Goal: Information Seeking & Learning: Find specific fact

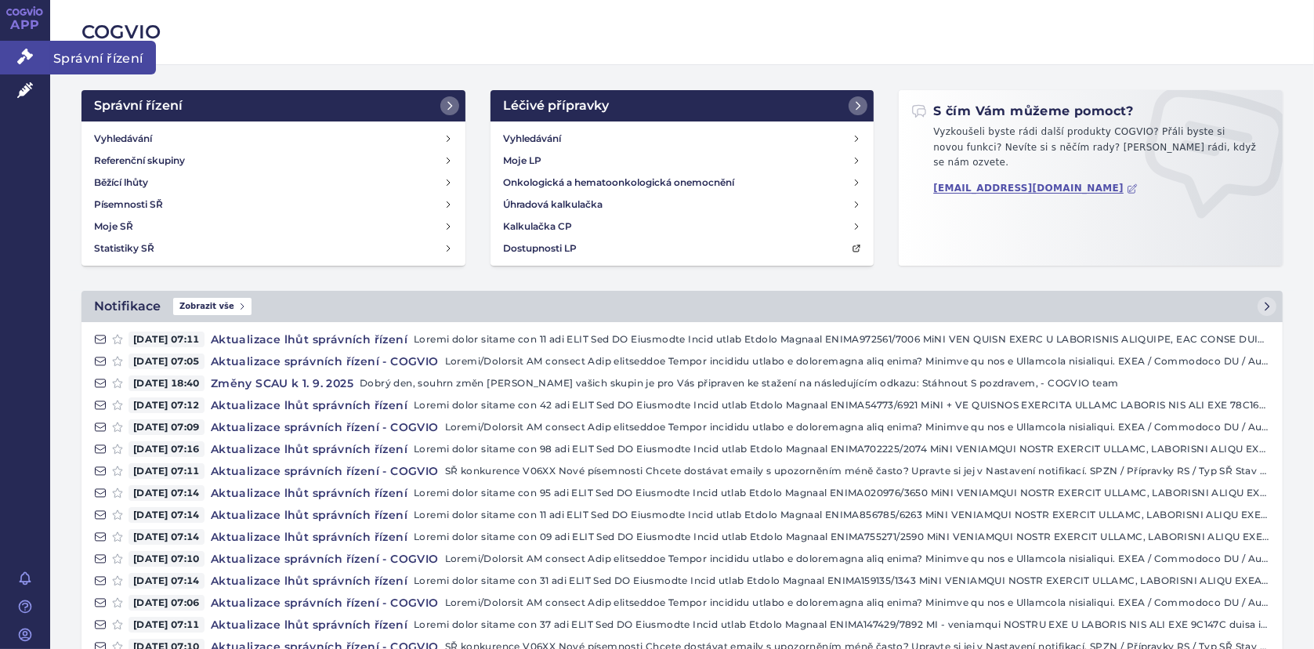
click at [28, 56] on icon at bounding box center [25, 57] width 16 height 16
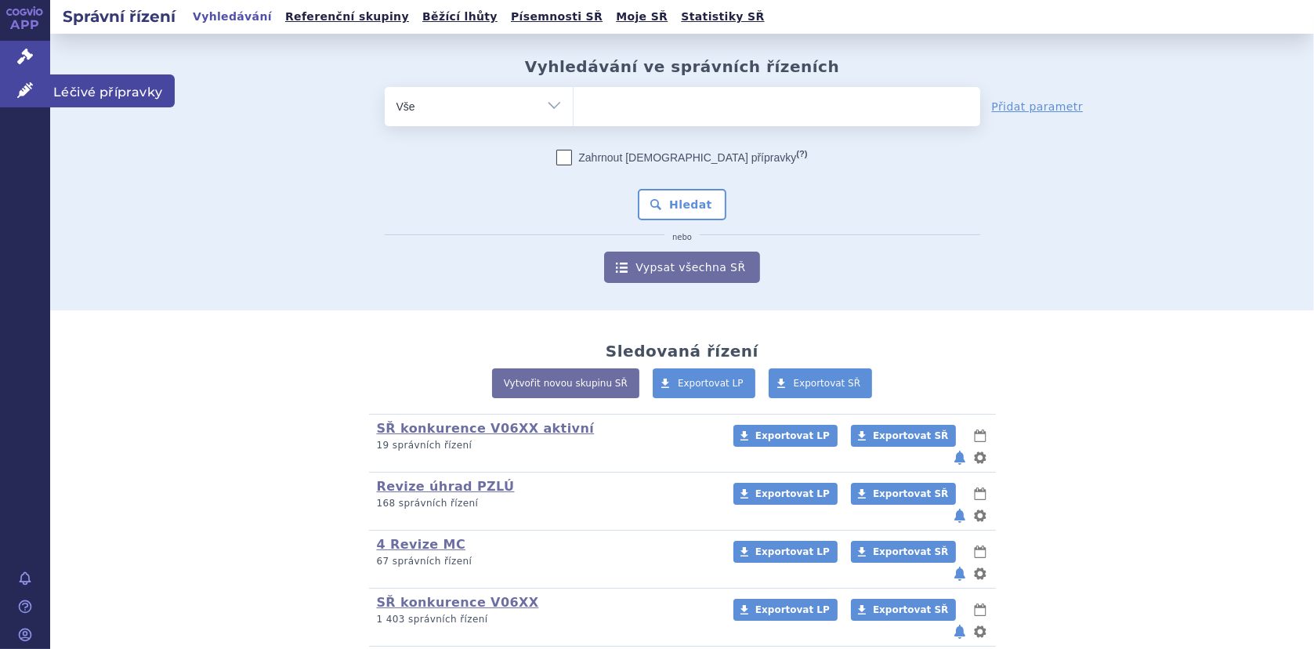
click at [23, 91] on icon at bounding box center [25, 90] width 16 height 16
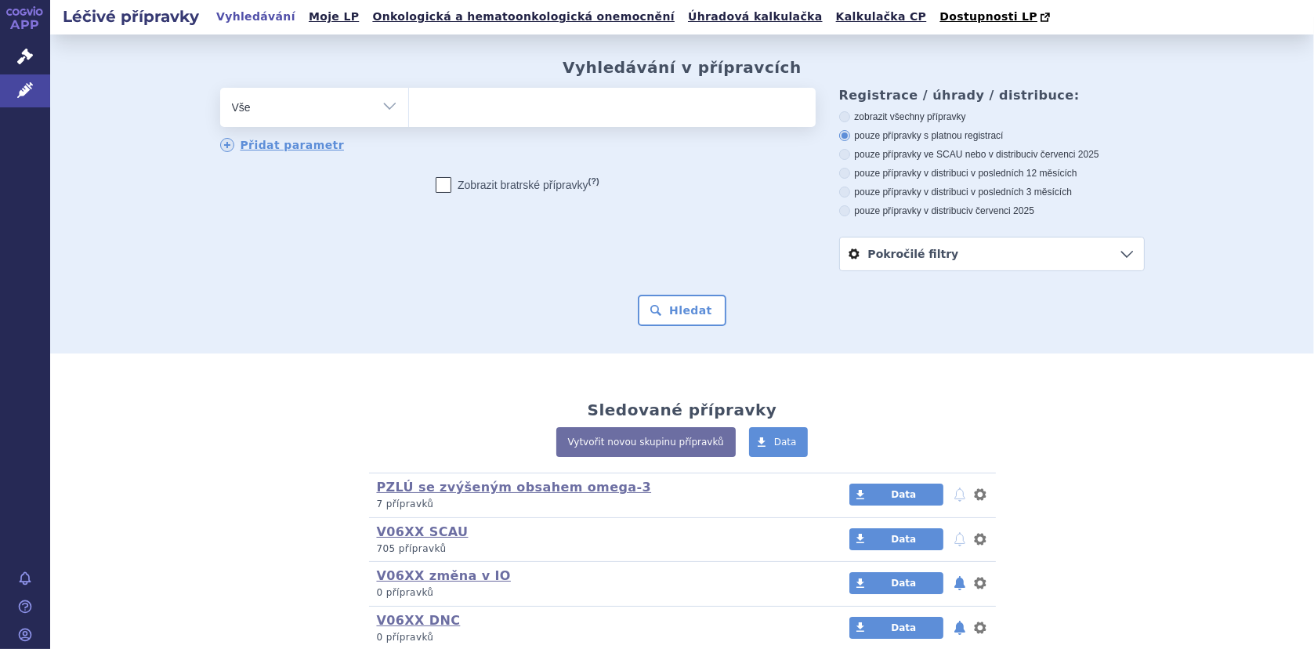
type input "v"
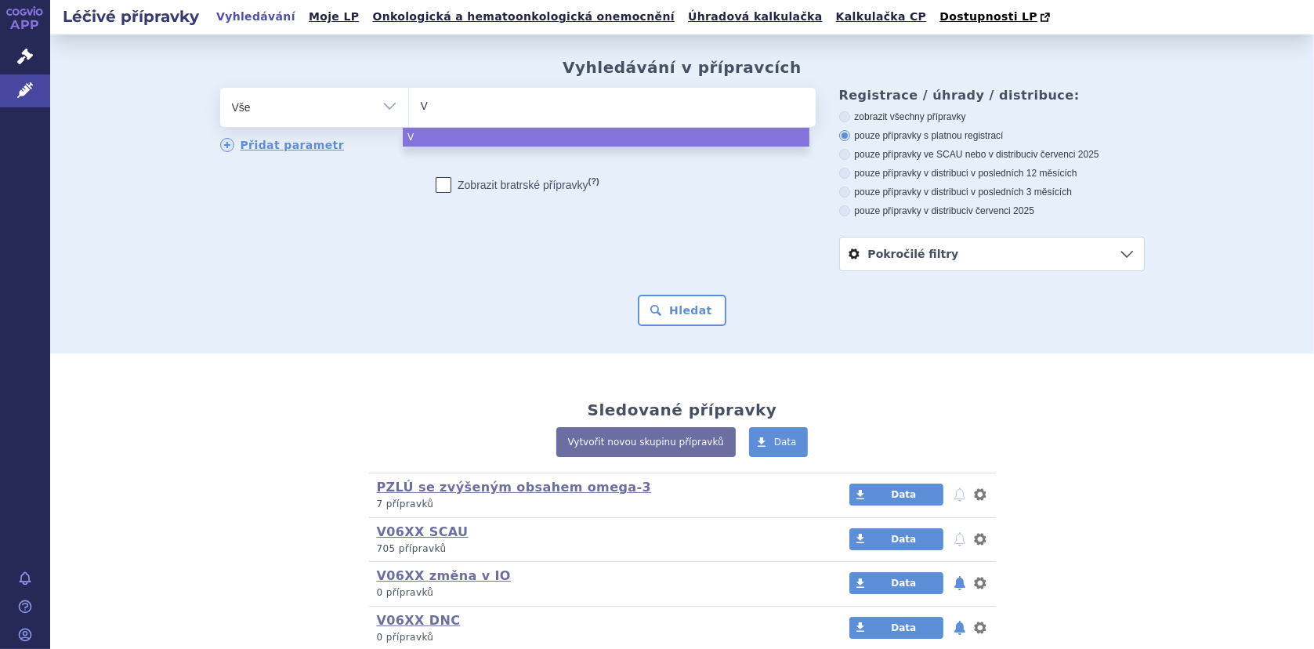
type input "V0"
type input "V06"
type input "V06/"
type input "V06/3"
type input "V06/34"
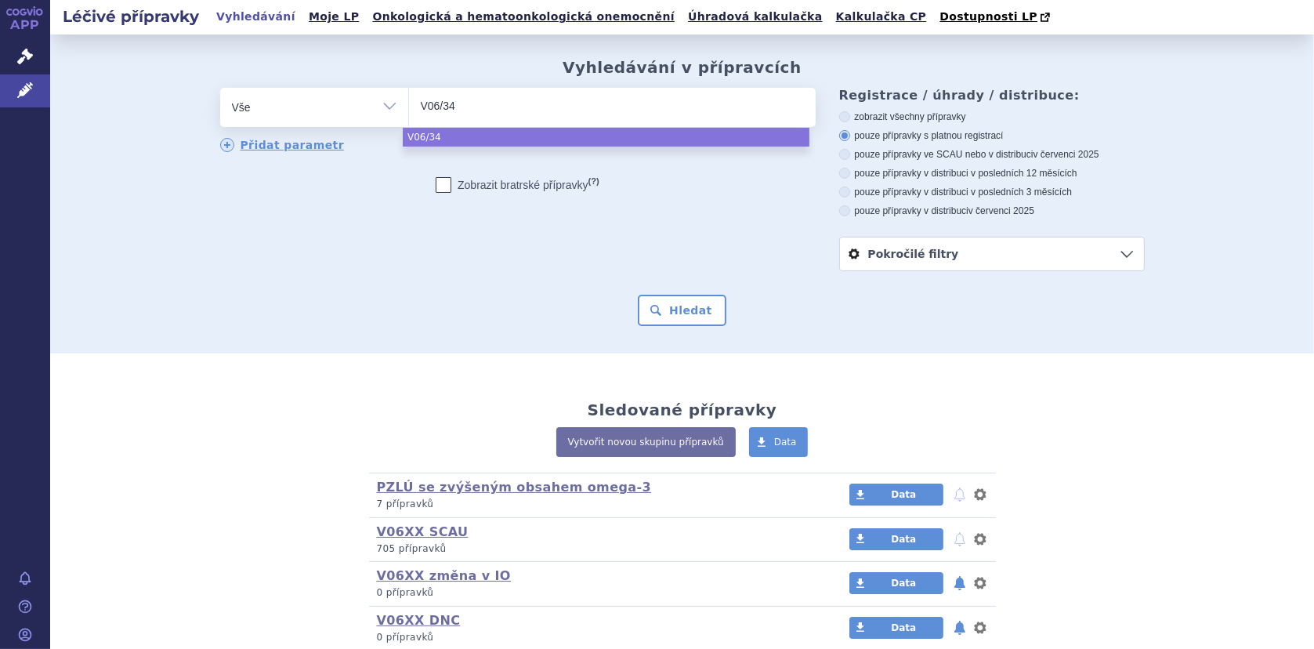
select select "V06/34"
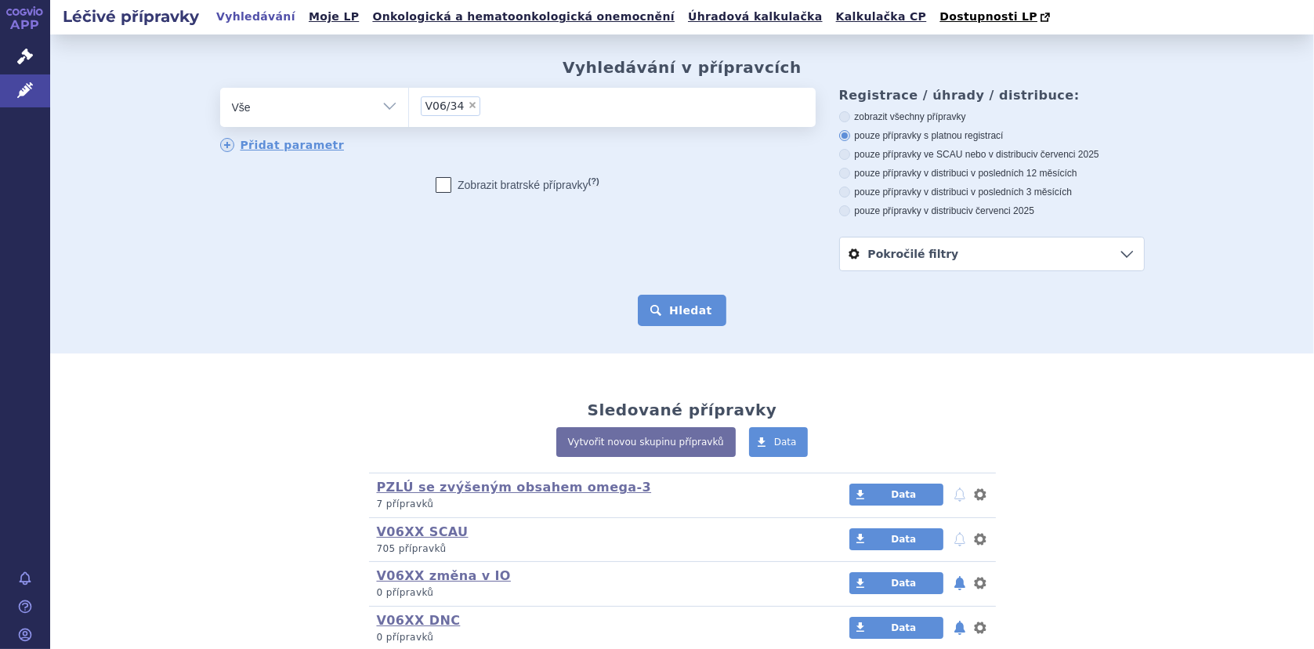
click at [657, 311] on button "Hledat" at bounding box center [682, 310] width 89 height 31
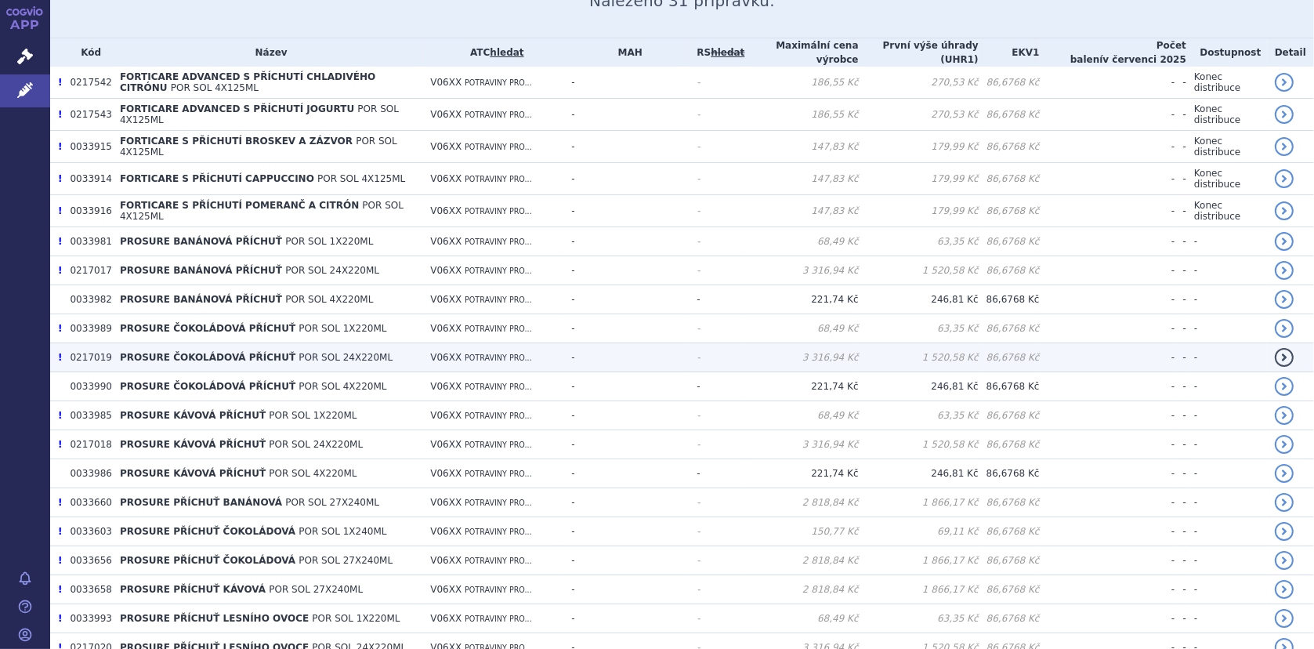
scroll to position [364, 0]
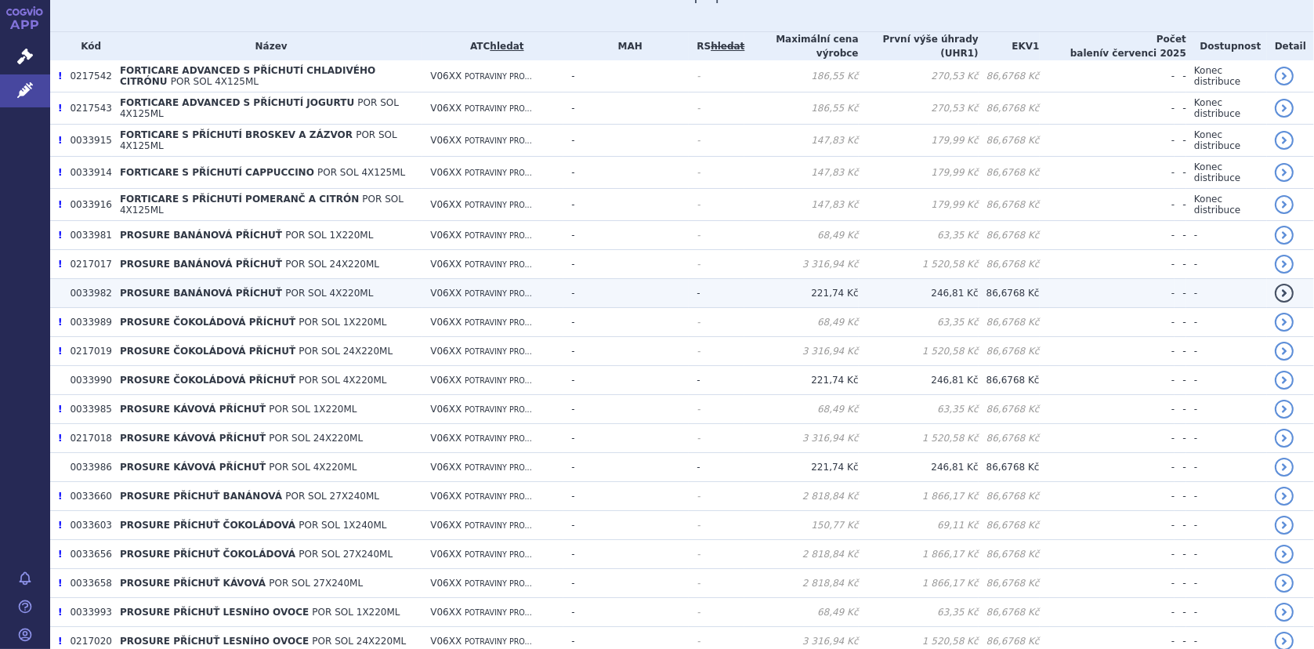
click at [233, 291] on span "PROSURE BANÁNOVÁ PŘÍCHUŤ" at bounding box center [201, 293] width 162 height 11
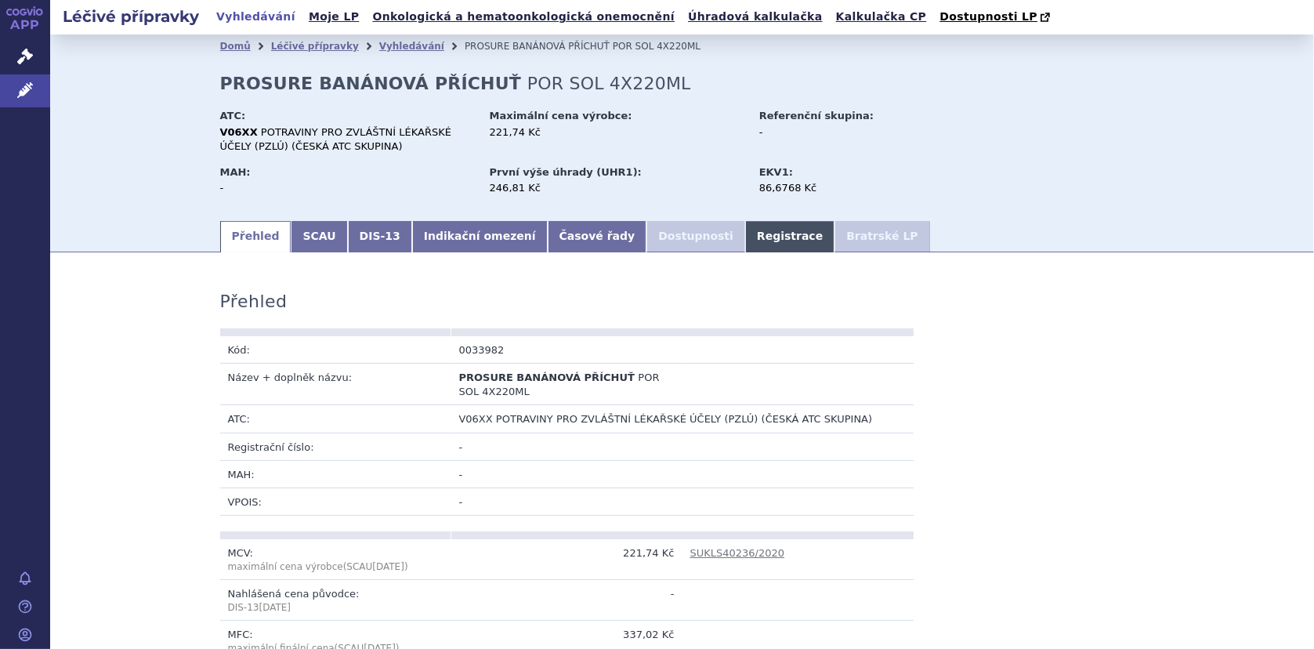
click at [745, 241] on link "Registrace" at bounding box center [789, 236] width 89 height 31
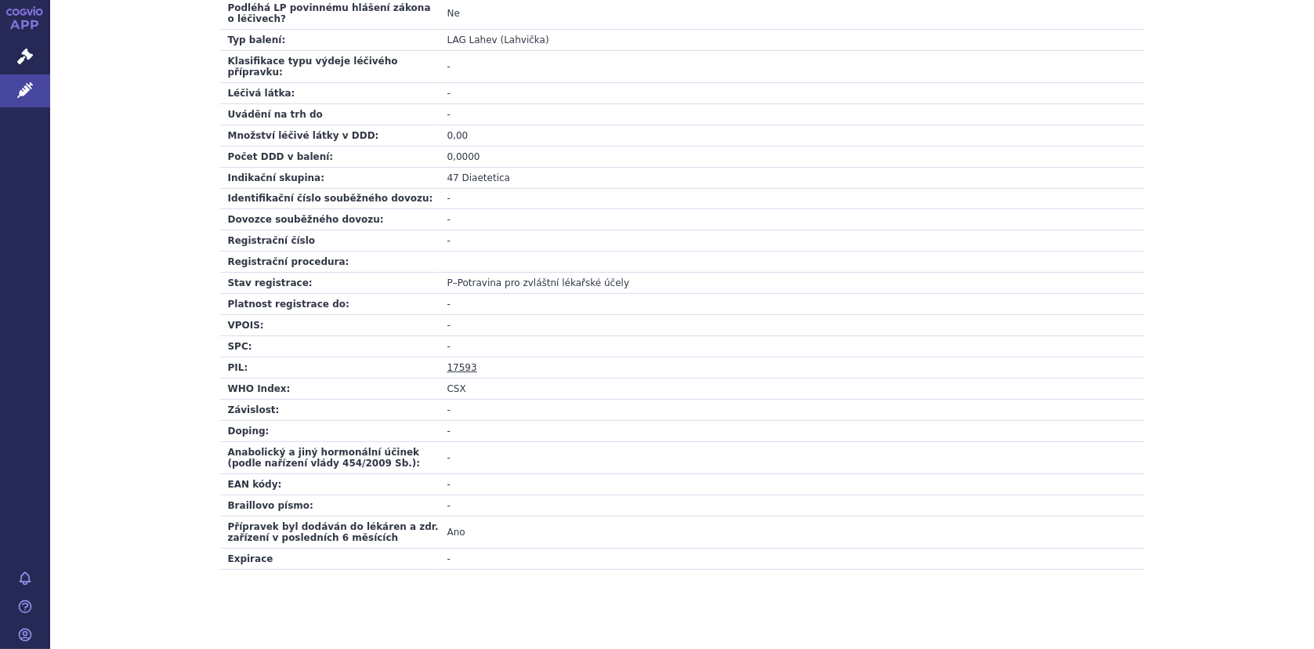
scroll to position [515, 0]
click at [458, 361] on link "17593" at bounding box center [462, 366] width 30 height 11
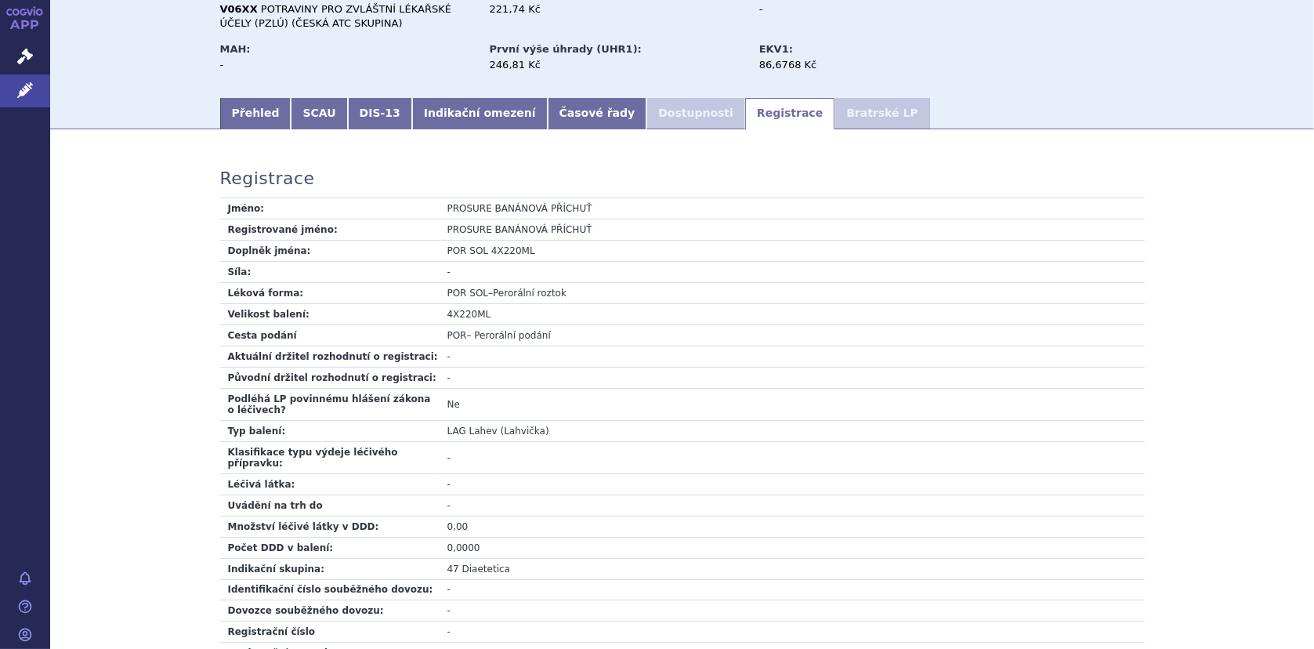
scroll to position [0, 0]
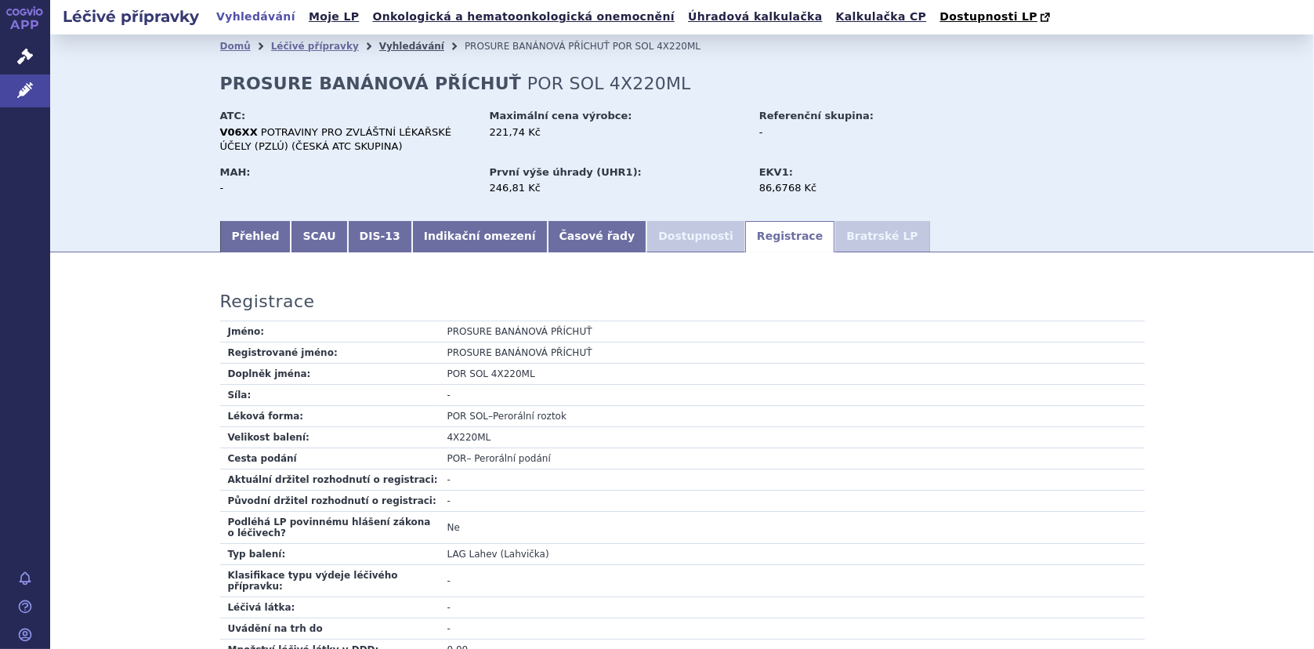
click at [394, 44] on link "Vyhledávání" at bounding box center [411, 46] width 65 height 11
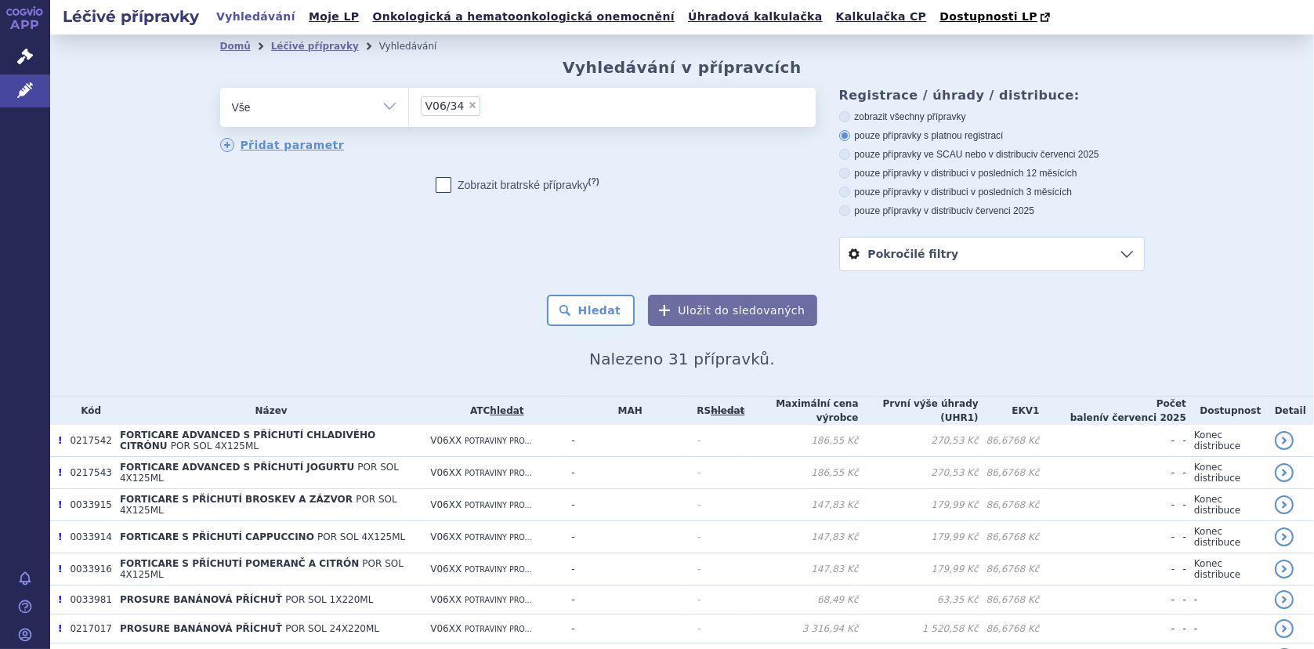
click at [382, 105] on select "Vše Přípravek/SUKL kód MAH VPOIS ATC/Aktivní látka Léková forma Síla" at bounding box center [314, 105] width 188 height 35
select select "filter-atc-group"
click at [220, 89] on select "Vše Přípravek/SUKL kód MAH VPOIS ATC/Aktivní látka Léková forma Síla" at bounding box center [314, 105] width 188 height 35
click at [441, 104] on ul at bounding box center [612, 104] width 407 height 33
click at [409, 104] on select at bounding box center [408, 106] width 1 height 39
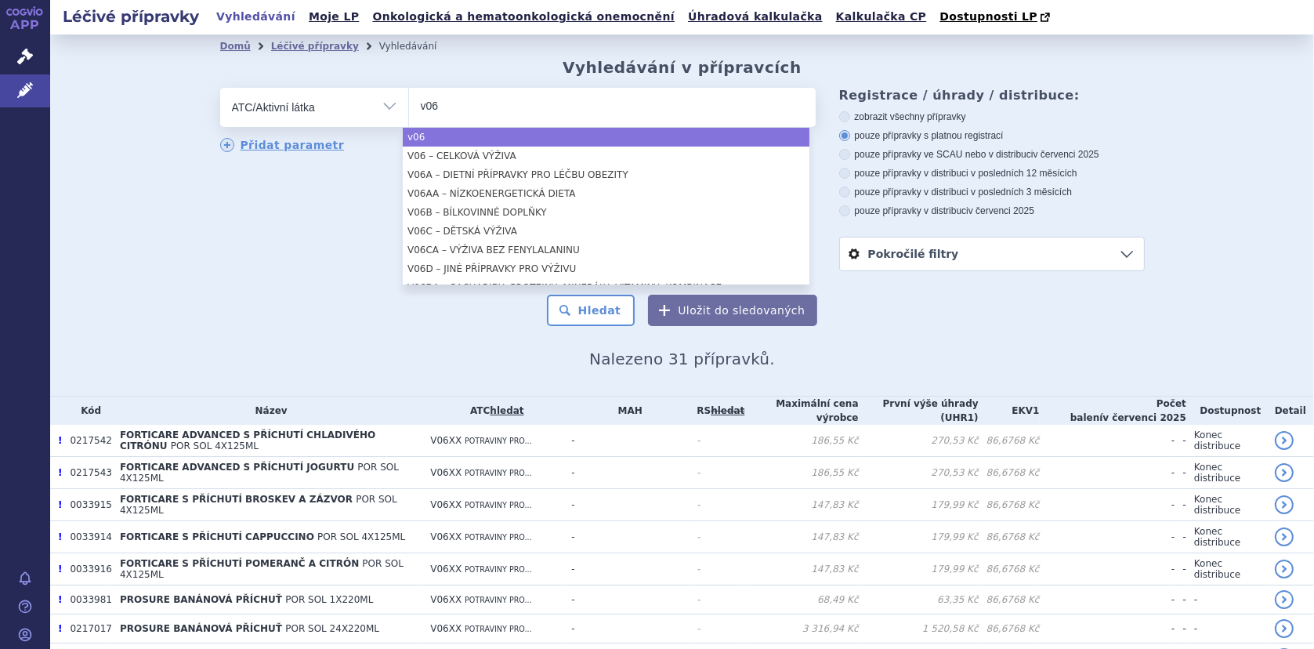
type input "v06"
drag, startPoint x: 452, startPoint y: 110, endPoint x: 378, endPoint y: 108, distance: 73.7
click at [378, 108] on div "odstranit Vše Přípravek/SUKL kód MAH VPOIS ATC/Aktivní látka" at bounding box center [517, 107] width 595 height 39
click at [435, 106] on input "v06" at bounding box center [437, 106] width 33 height 20
select select "v06"
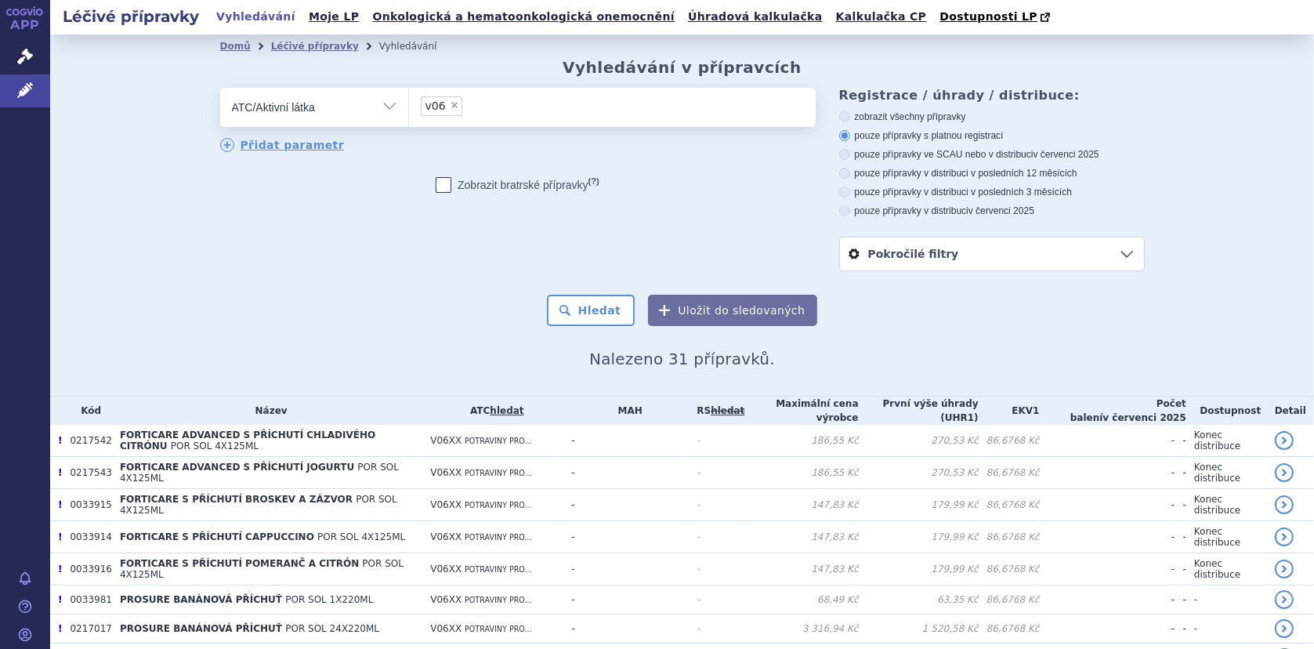
click at [450, 106] on span "×" at bounding box center [454, 104] width 9 height 9
click at [409, 106] on select "v06" at bounding box center [408, 106] width 1 height 39
select select
type input "enterální výživa se zvýšeným obsahem omega-3-polynenasycených mastných kyselin"
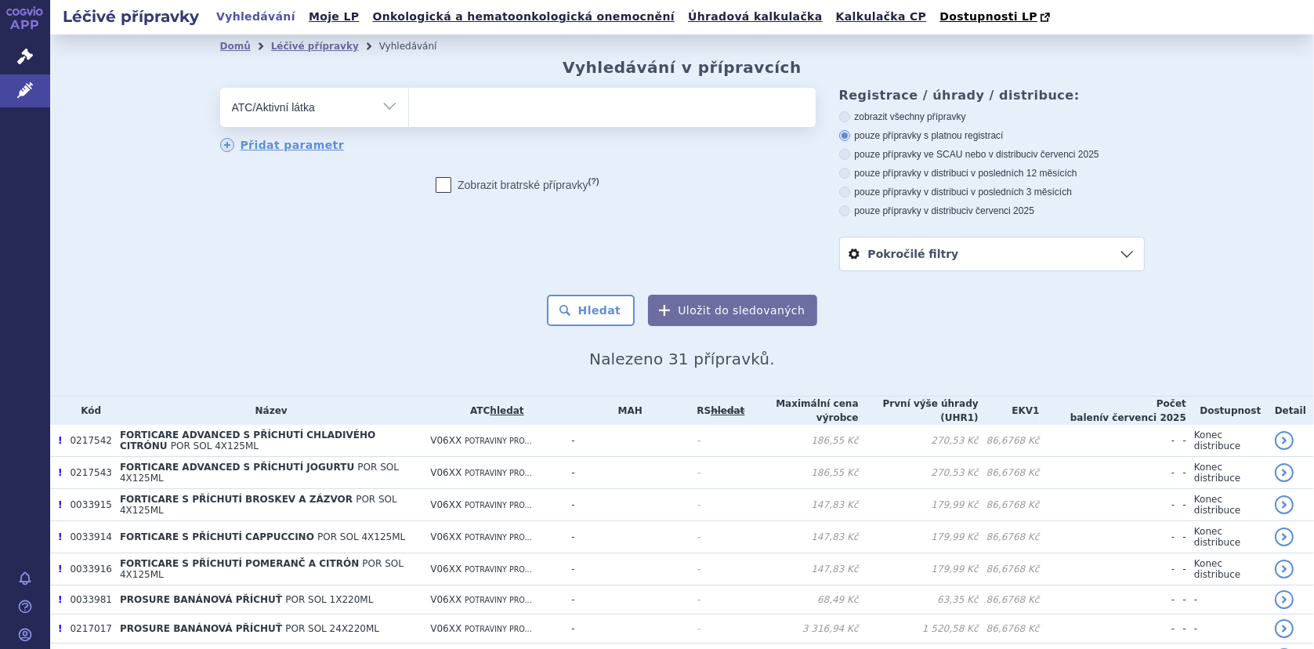
select select "enterální výživa se zvýšeným obsahem omega-3-polynenasycených mastných kyselin"
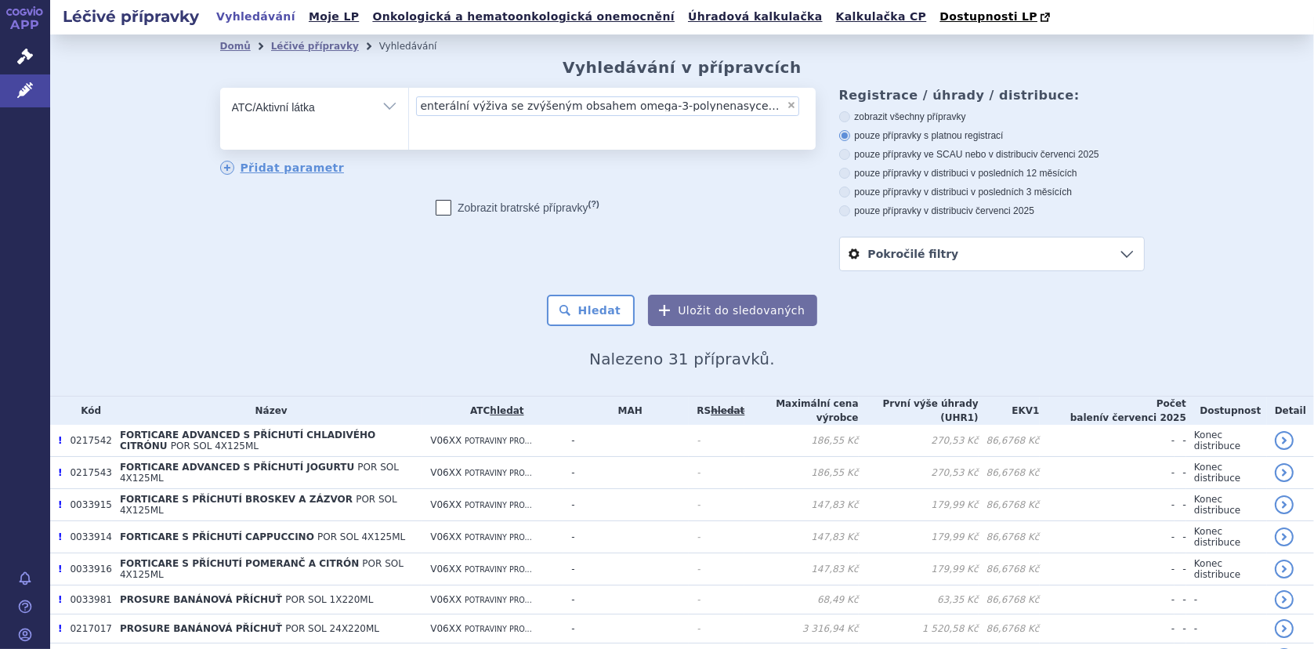
select select
type input "enterální výživa se zvýšeným obsahem omega-3-polynenasycených mastných kyselin"
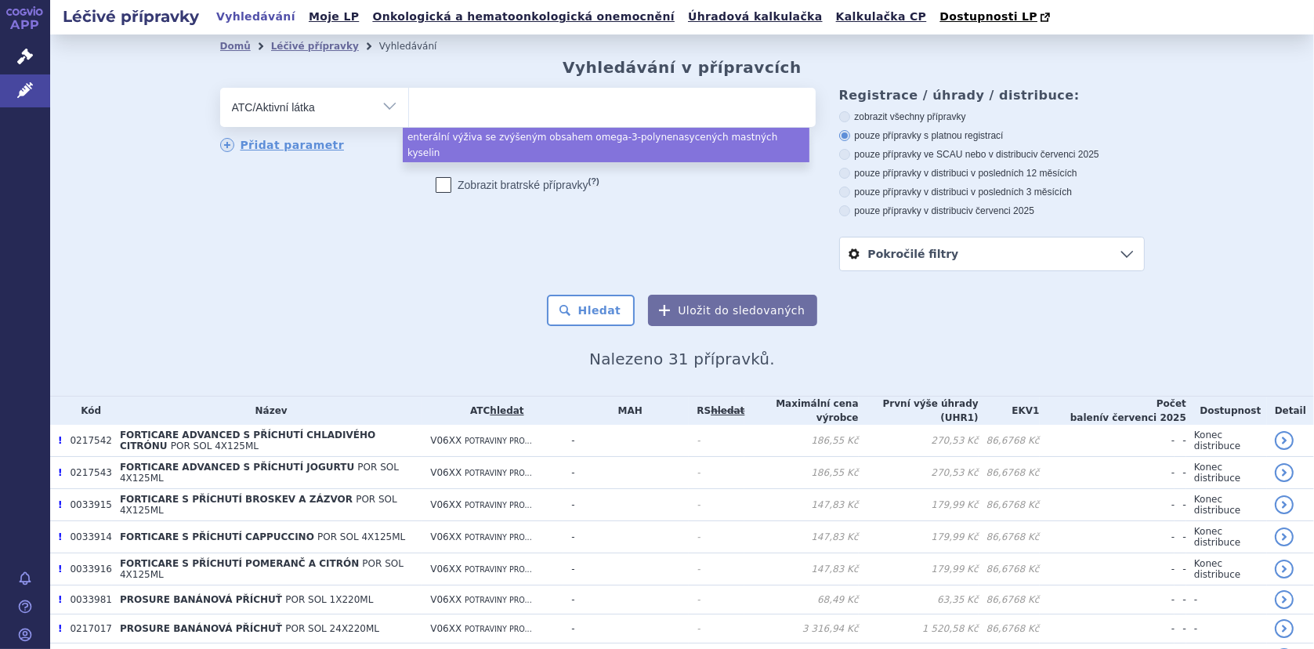
scroll to position [0, 0]
select select "enterální výživa se zvýšeným obsahem omega-3-polynenasycených mastných kyselin"
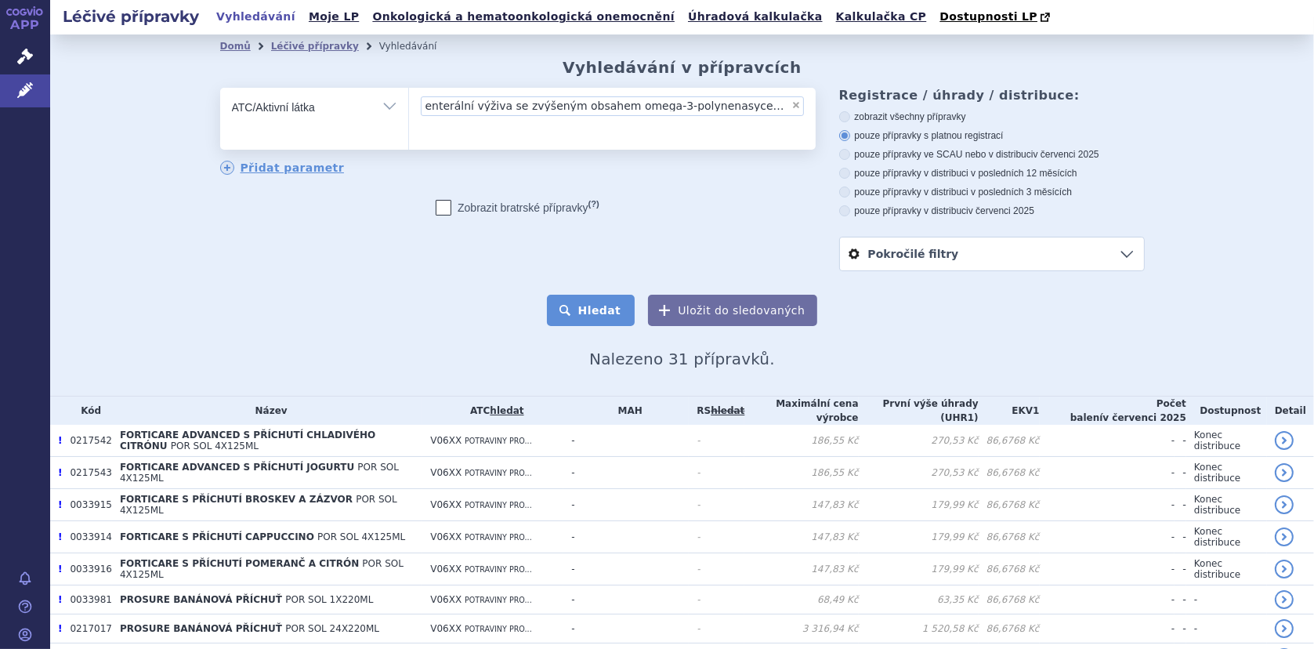
click at [590, 313] on button "Hledat" at bounding box center [591, 310] width 89 height 31
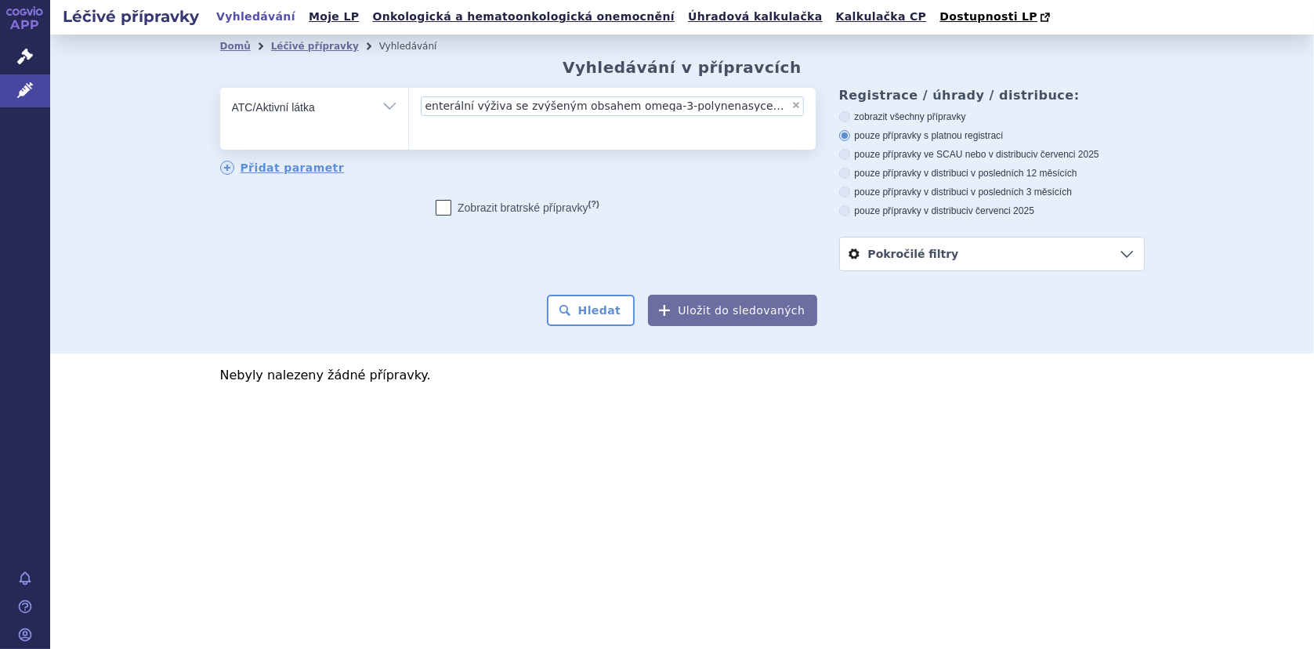
click at [795, 103] on span "×" at bounding box center [795, 104] width 9 height 9
click at [409, 103] on select "enterální výživa se zvýšeným obsahem omega-3-polynenasycených mastných kyselin" at bounding box center [408, 106] width 1 height 39
select select
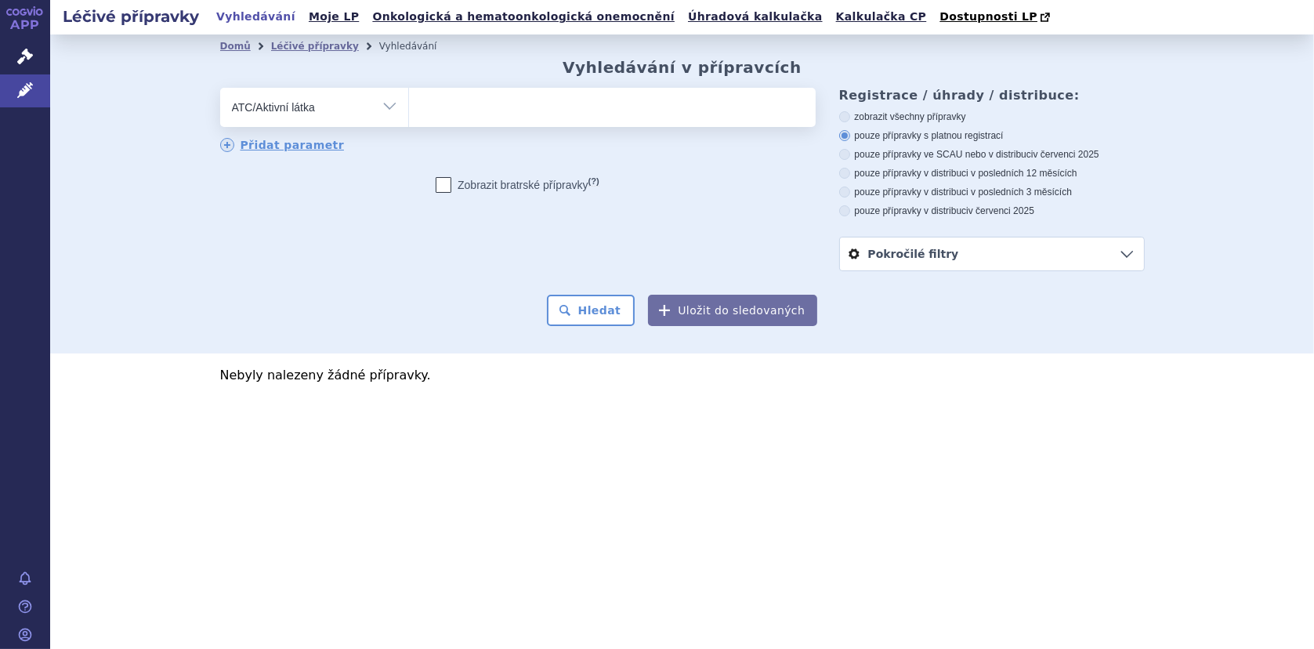
click at [399, 107] on select "Vše Přípravek/SUKL kód MAH VPOIS ATC/Aktivní látka Léková forma Síla" at bounding box center [314, 105] width 188 height 35
select select "filter-all"
click at [220, 89] on select "Vše Přípravek/SUKL kód MAH VPOIS ATC/Aktivní látka Léková forma Síla" at bounding box center [314, 105] width 188 height 35
click at [465, 104] on ul at bounding box center [612, 104] width 407 height 33
click at [409, 104] on select at bounding box center [408, 106] width 1 height 39
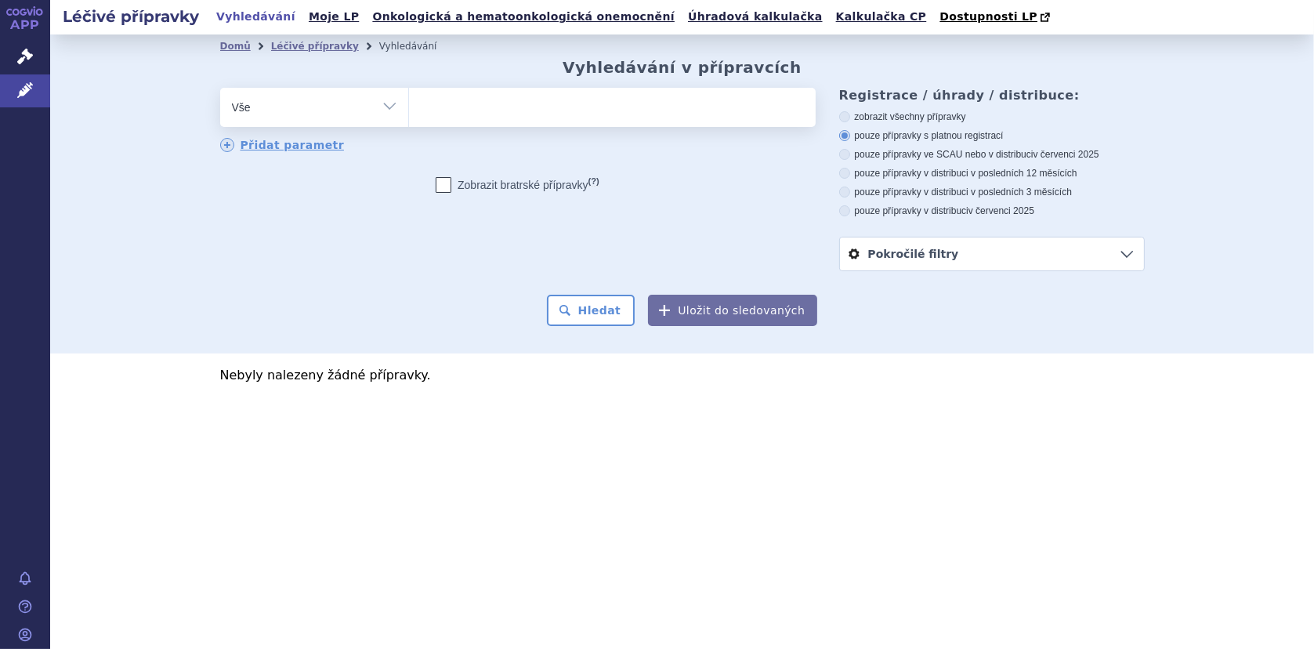
paste input "enterální výživa se zvýšeným obsahem omega-3-polynenasycených mastných kyselin"
type input "enterální výživa se zvýšeným obsahem omega-3-polynenasycených mastných kyselin"
select select "enterální výživa se zvýšeným obsahem omega-3-polynenasycených mastných kyselin"
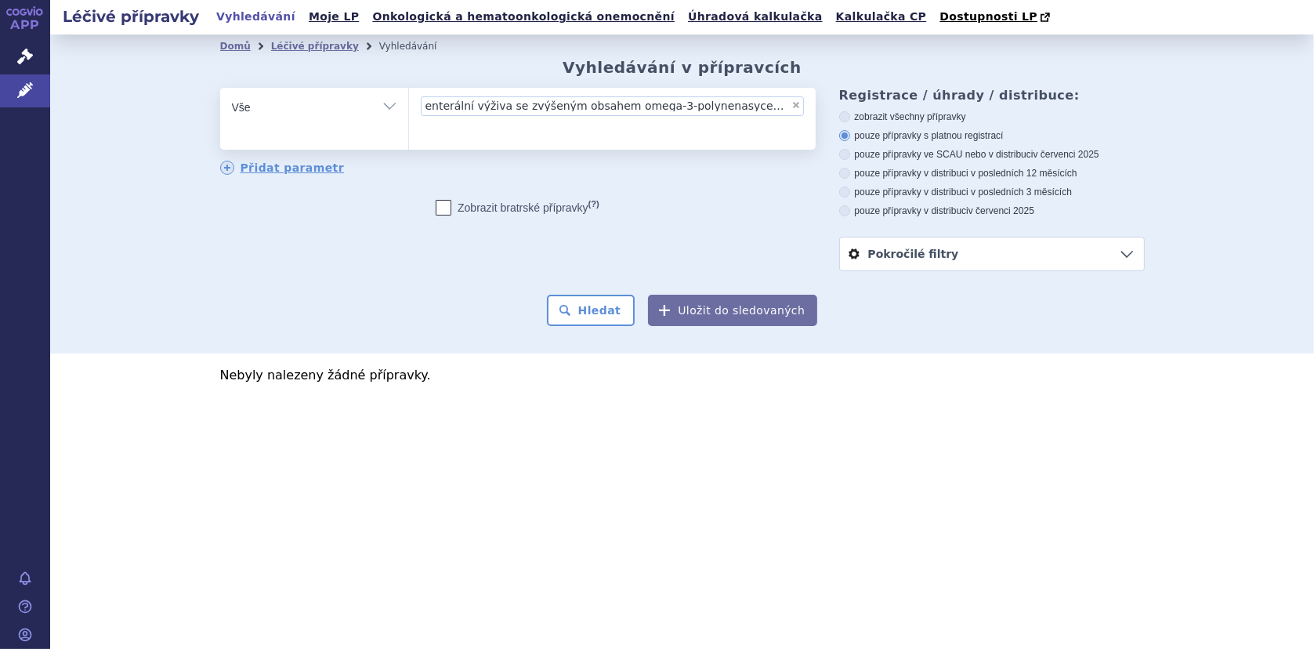
scroll to position [0, 5]
type input "enterální výživa se zvýšeným obsahem omega-3-polynenasycených mastných kyselin"
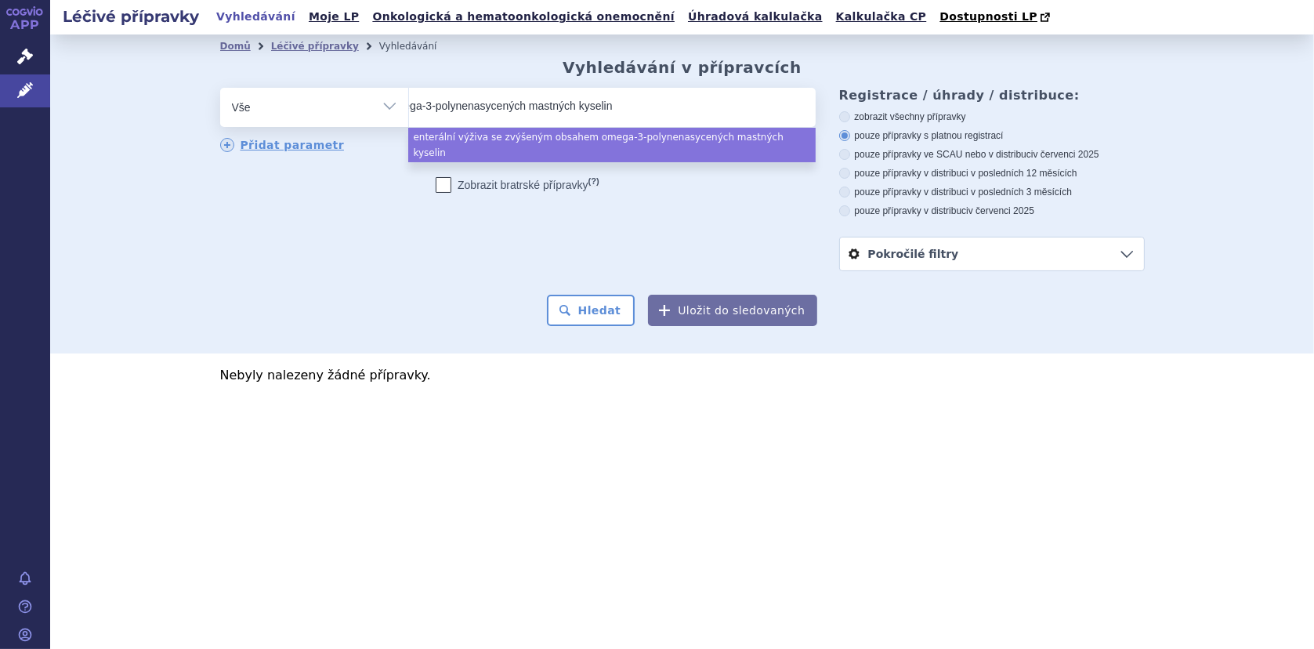
select select "enterální výživa se zvýšeným obsahem omega-3-polynenasycených mastných kyselin"
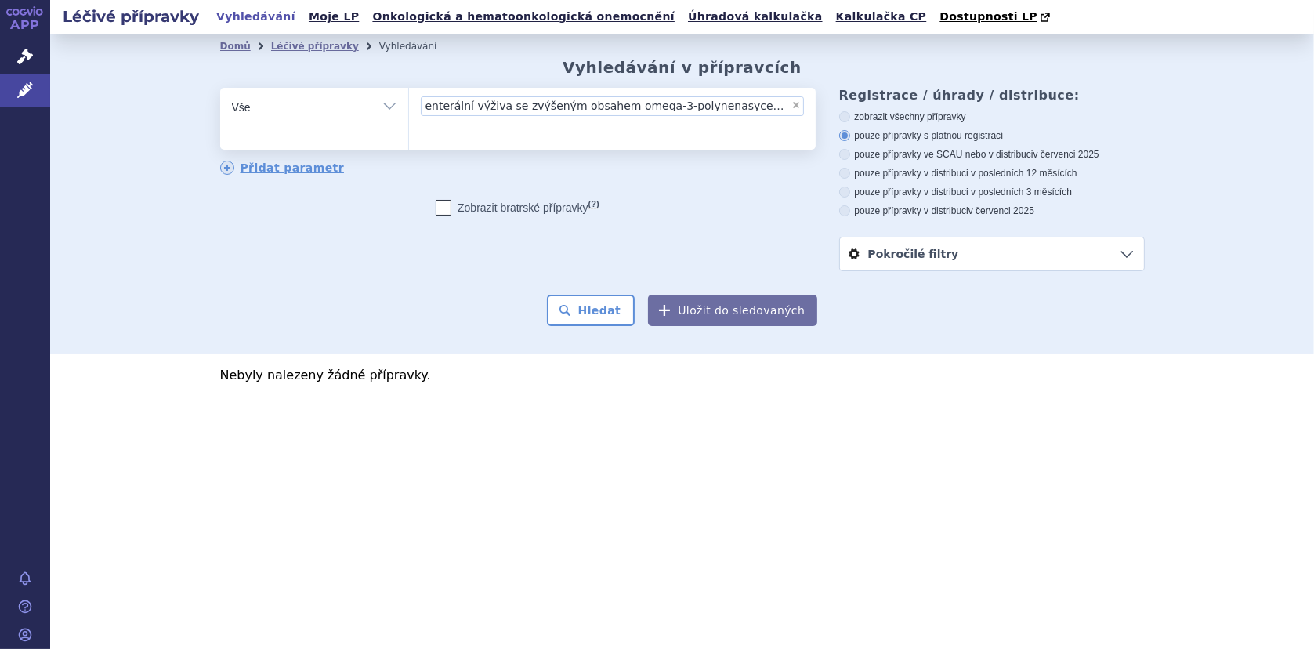
type input "enterální výživa se zvýšeným obsahem omega-3-polynenasycených mastných kyselin"
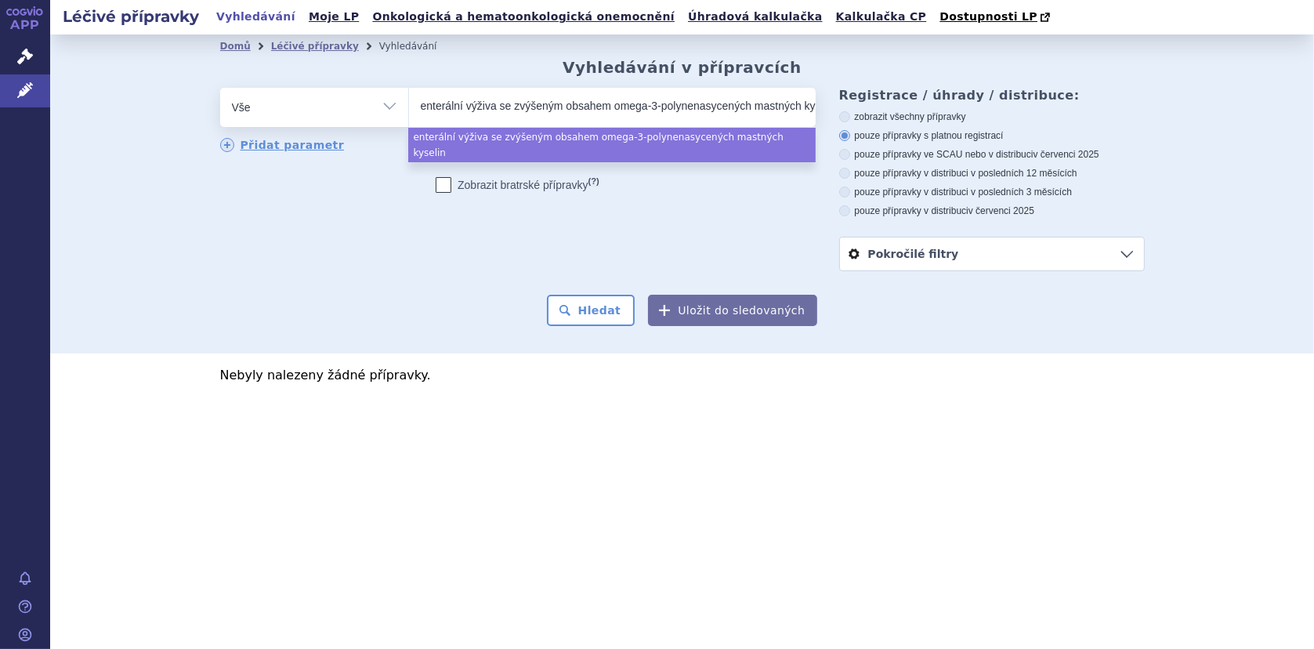
scroll to position [0, 226]
select select "enterální výživa se zvýšeným obsahem omega-3-polynenasycených mastných kyselin"
click at [612, 313] on button "Hledat" at bounding box center [591, 310] width 89 height 31
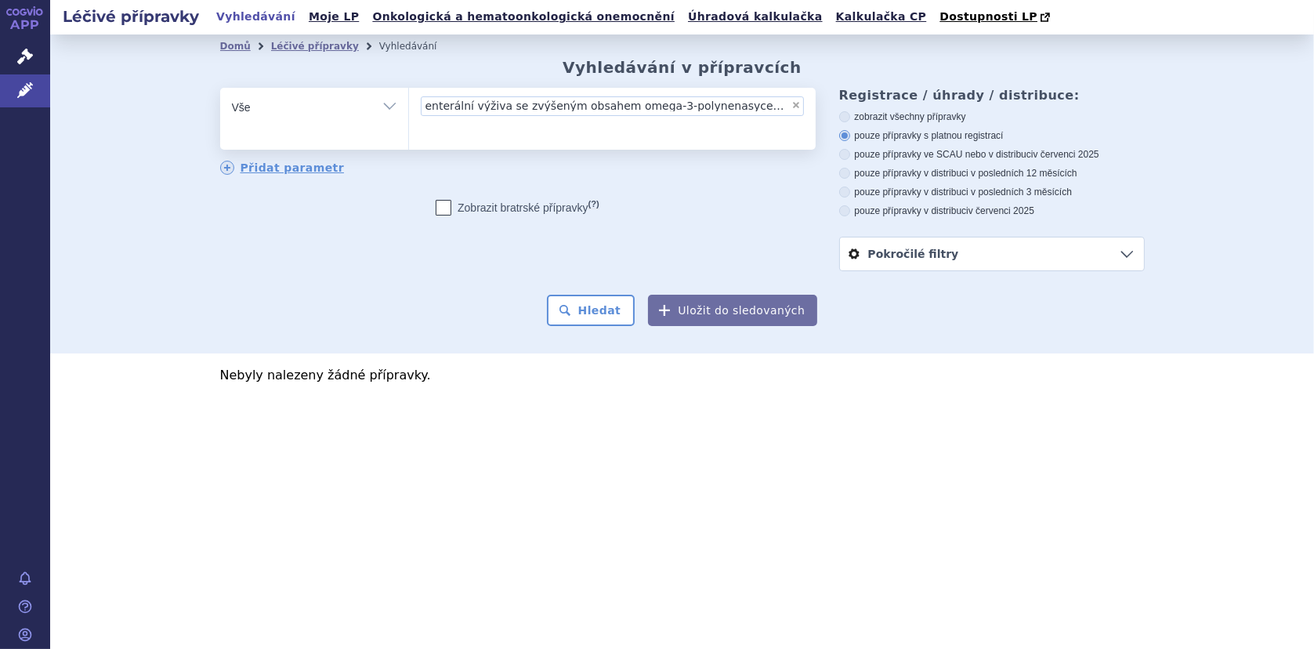
click at [498, 132] on ul "× enterální výživa se zvýšeným obsahem omega-3-polynenasycených mastných kyselin" at bounding box center [612, 116] width 407 height 57
click at [409, 126] on select "enterální výživa se zvýšeným obsahem omega-3-polynenasycených mastných kyselin" at bounding box center [408, 106] width 1 height 39
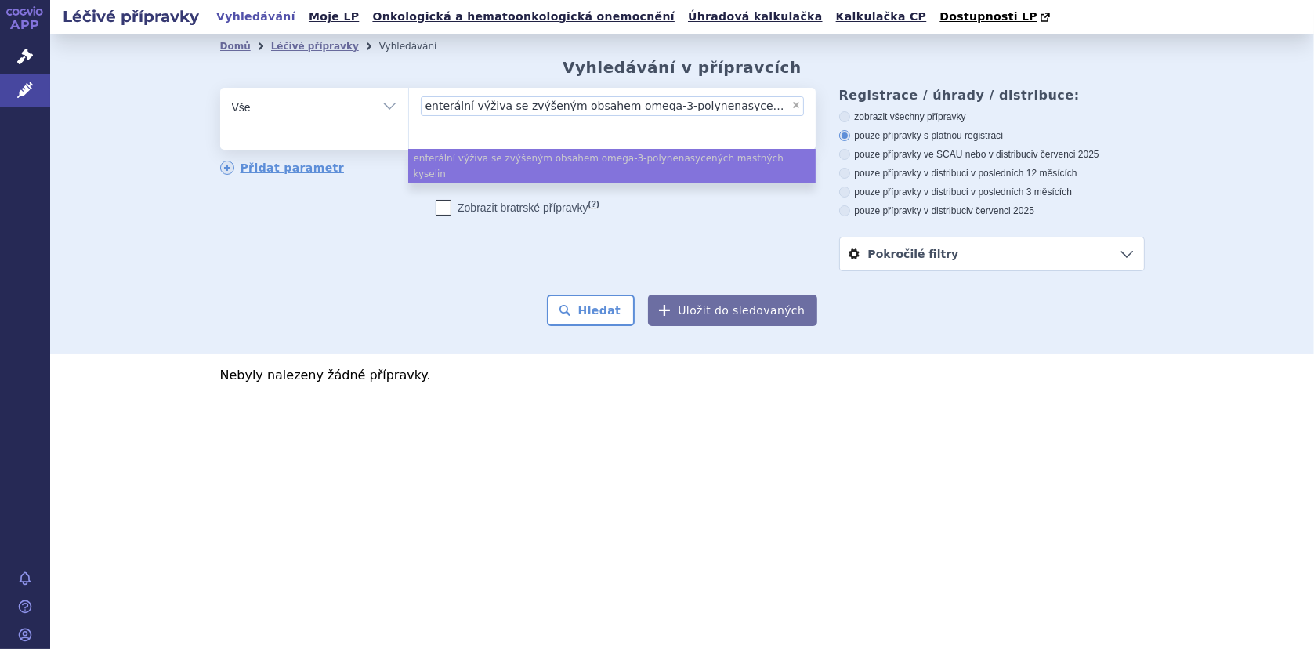
select select
type input "enterální výživa se zvýšeným obsahem omega-3-polynenasycených mastných kyselin"
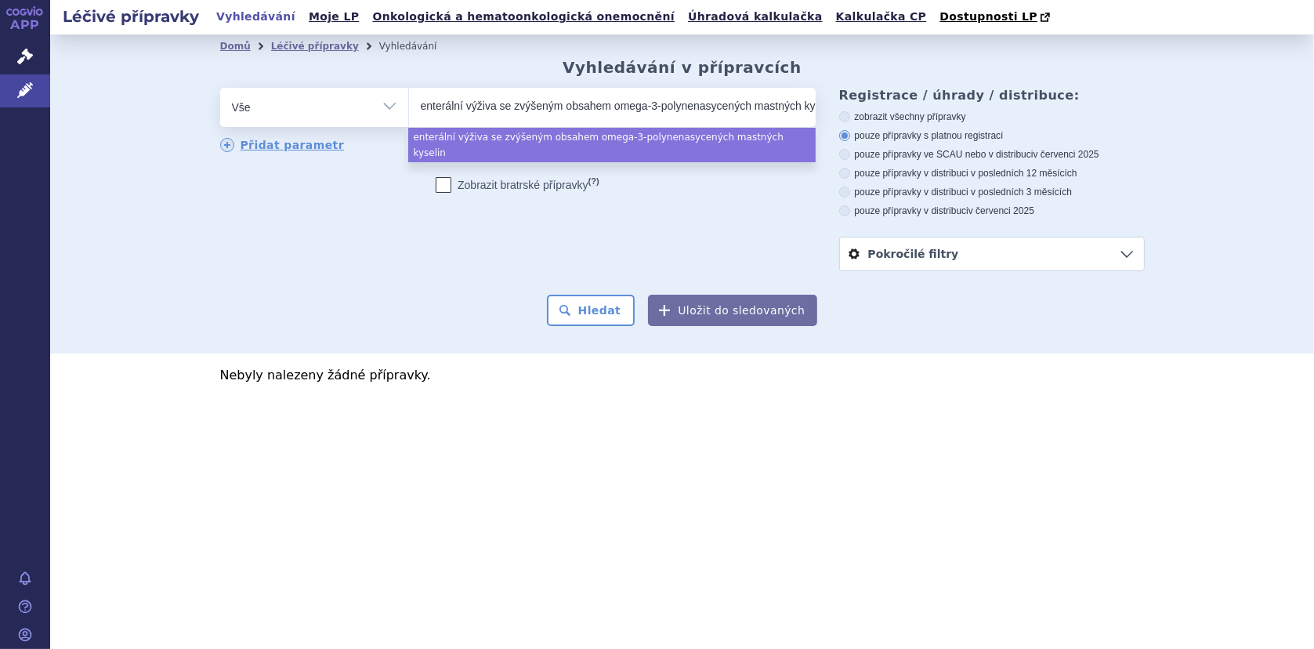
scroll to position [0, 16]
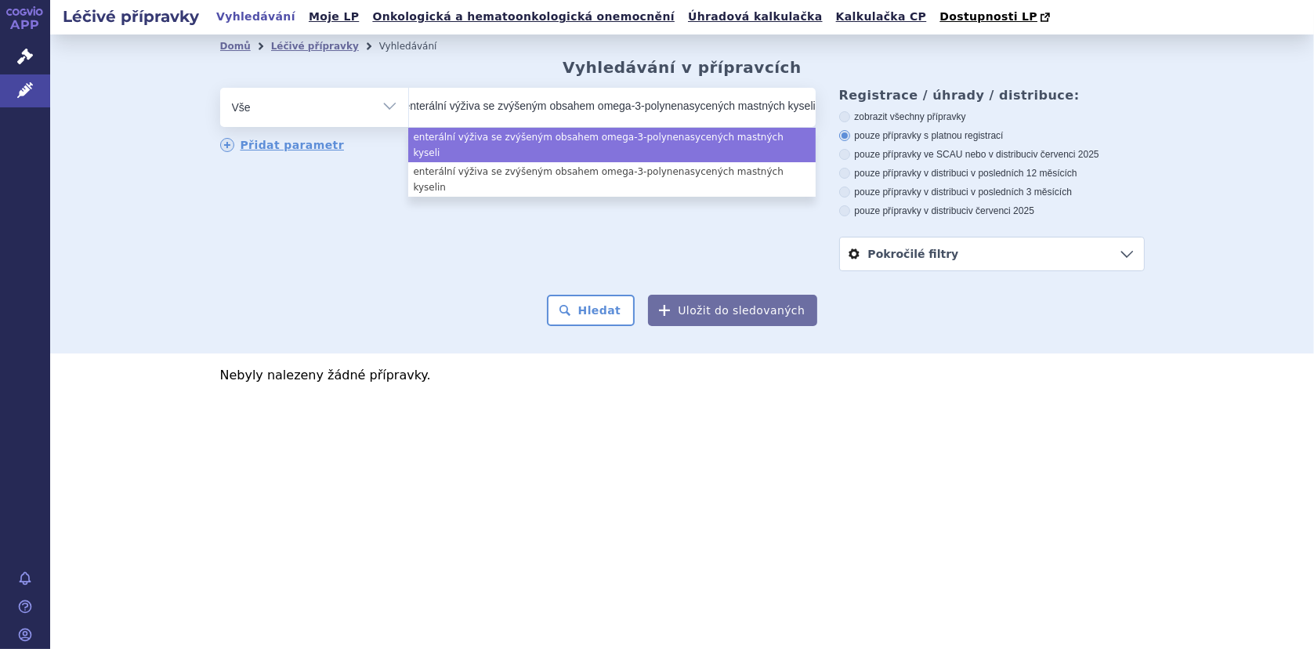
type input "enterální výživa se zvýšeným obsahem omega-3-polynenasycených mastných kyselin"
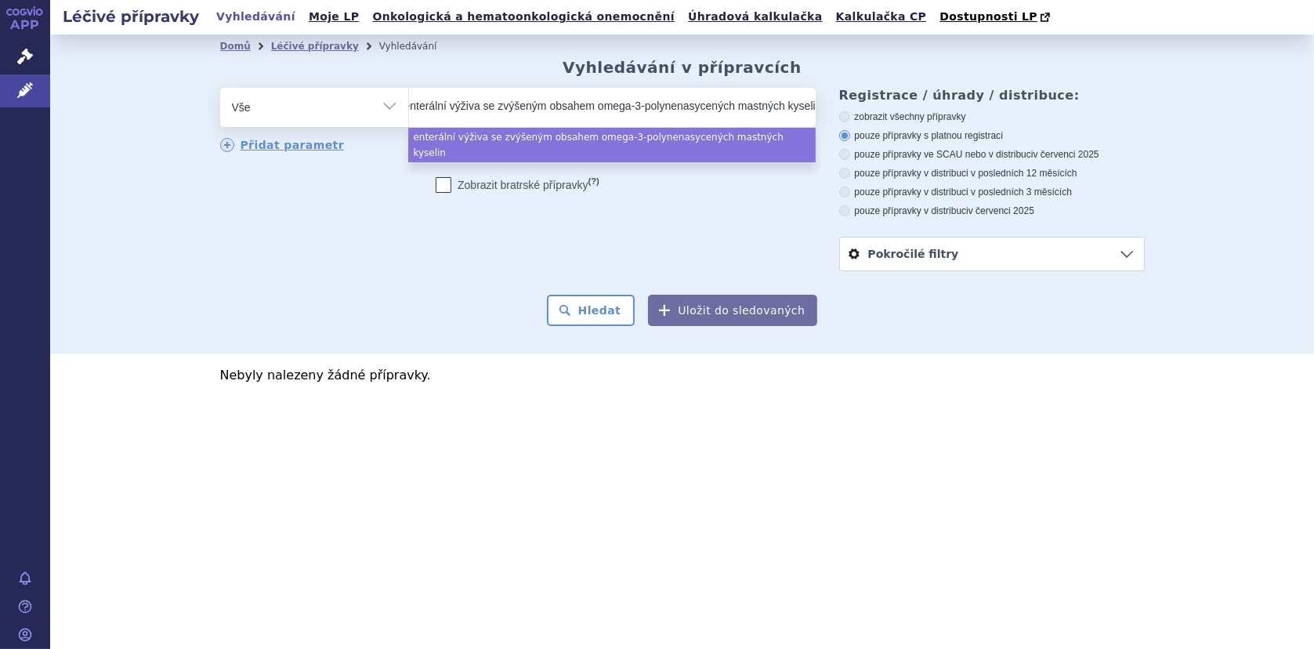
scroll to position [0, 226]
select select "enterální výživa se zvýšeným obsahem omega-3-polynenasycených mastných kyselin"
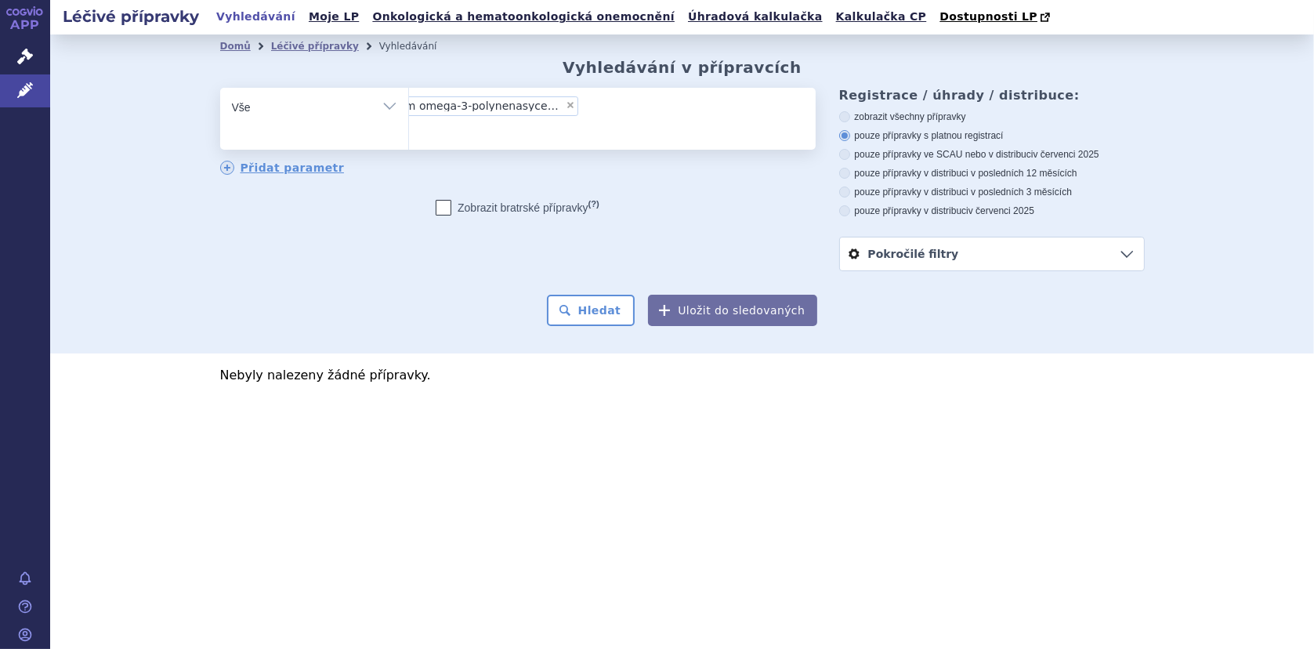
scroll to position [0, 0]
select select
type input "enterální výživa se zvýšeným obsahem omega-3-polynenasycených mastných kyselin"
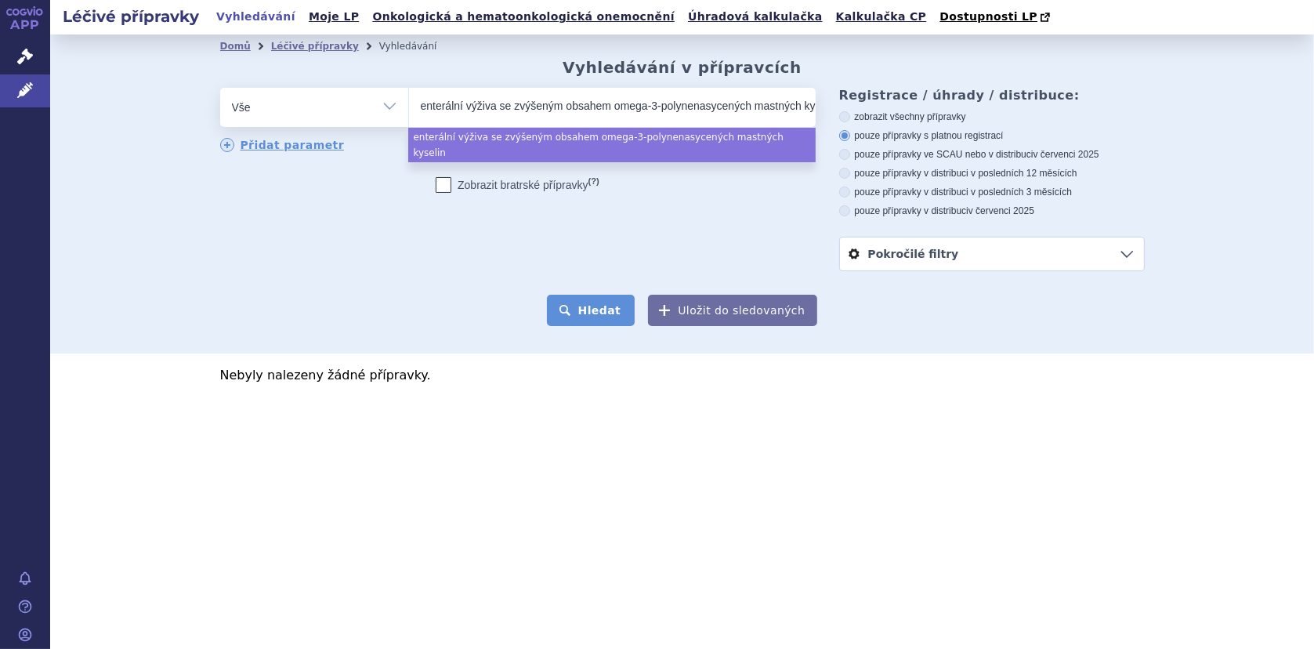
select select "enterální výživa se zvýšeným obsahem omega-3-polynenasycených mastných kyselin"
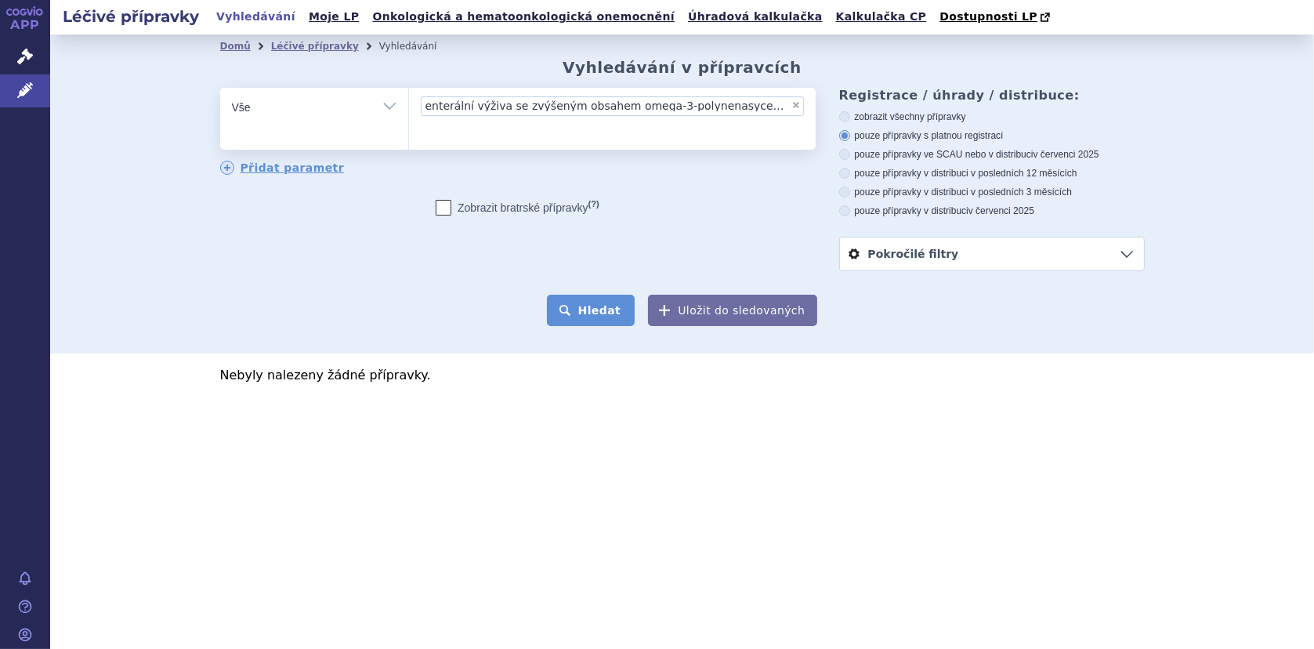
scroll to position [0, 5]
click at [610, 310] on button "Hledat" at bounding box center [591, 310] width 89 height 31
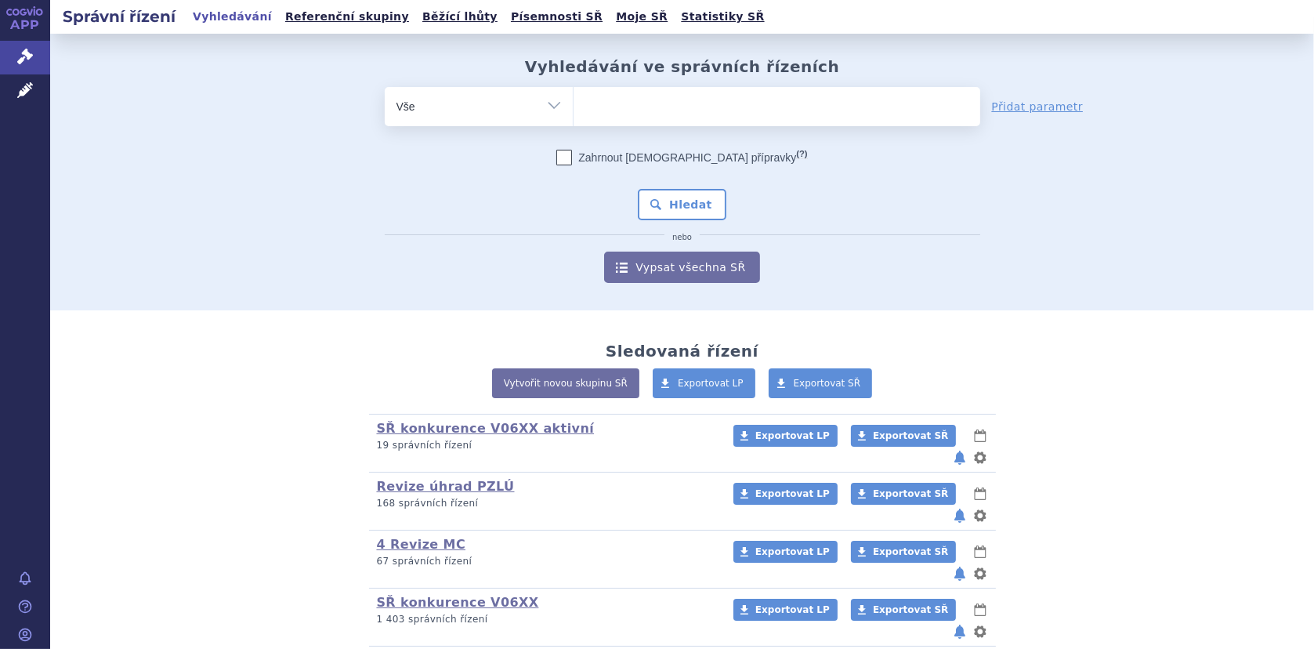
click at [663, 97] on ul at bounding box center [776, 103] width 407 height 33
click at [573, 97] on select at bounding box center [573, 105] width 1 height 39
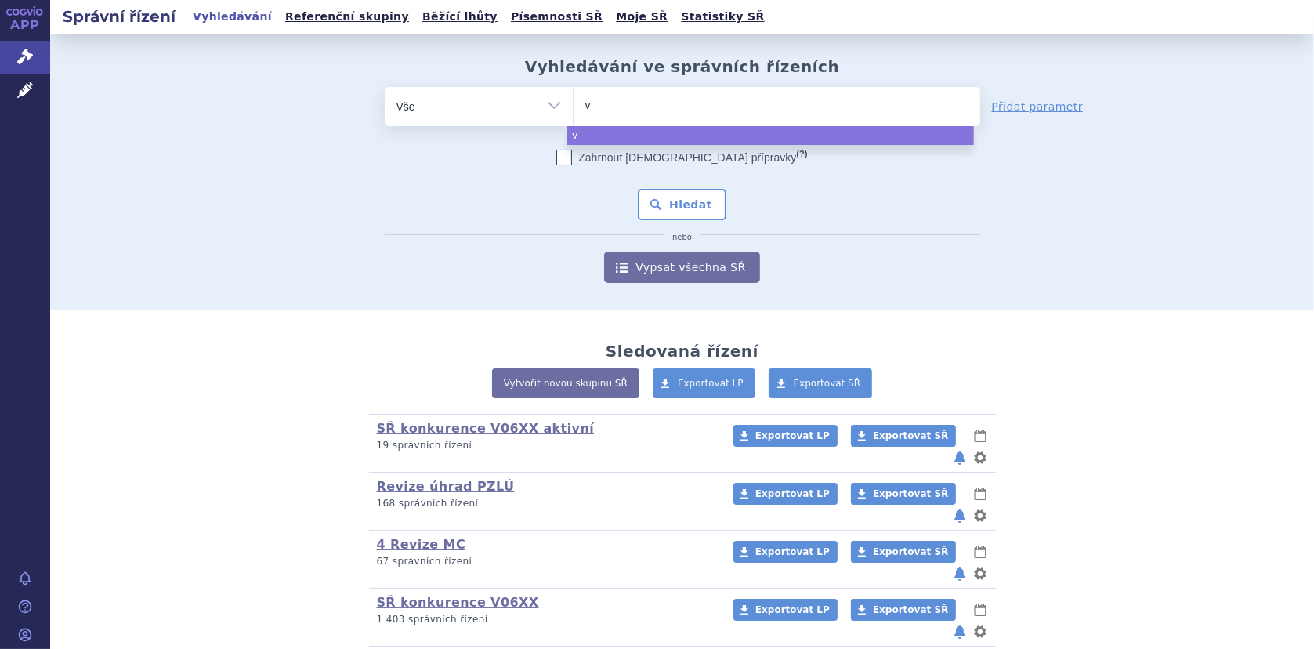
type input "v0"
type input "v06"
type input "v063"
type input "v0634"
select select "v0634"
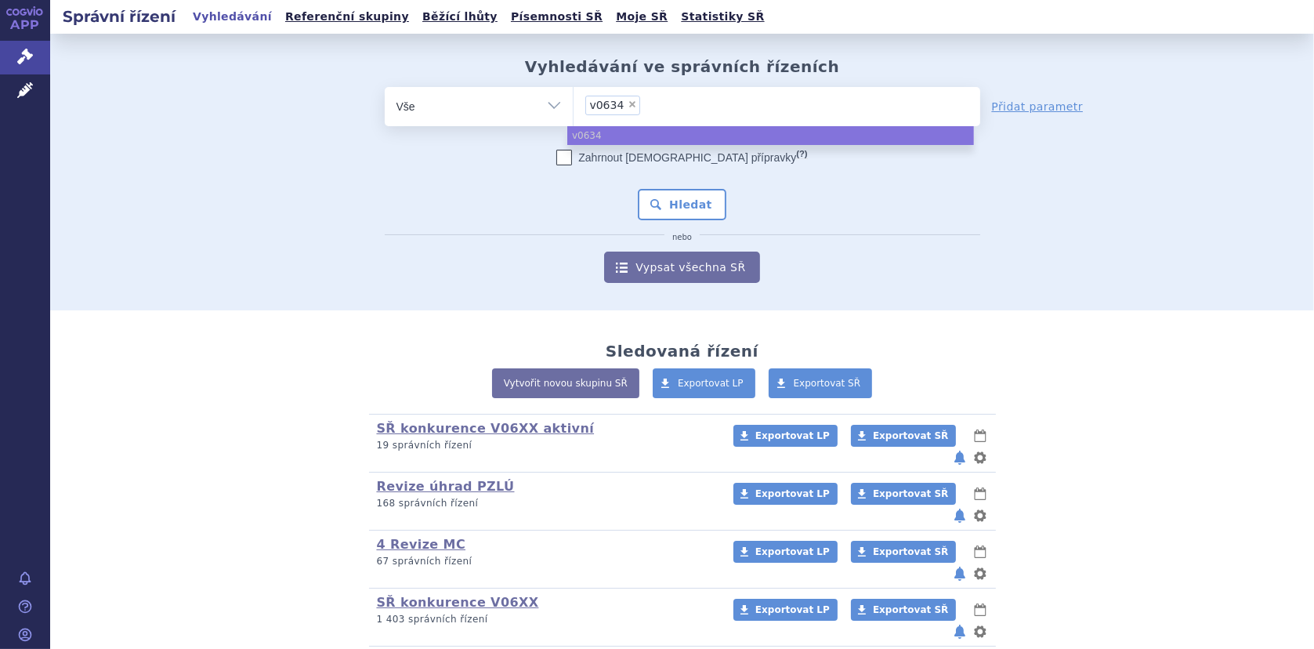
click at [606, 139] on ul "v0634" at bounding box center [770, 135] width 407 height 19
click at [628, 103] on span "×" at bounding box center [632, 103] width 9 height 9
click at [573, 103] on select "v0634" at bounding box center [573, 105] width 1 height 39
select select
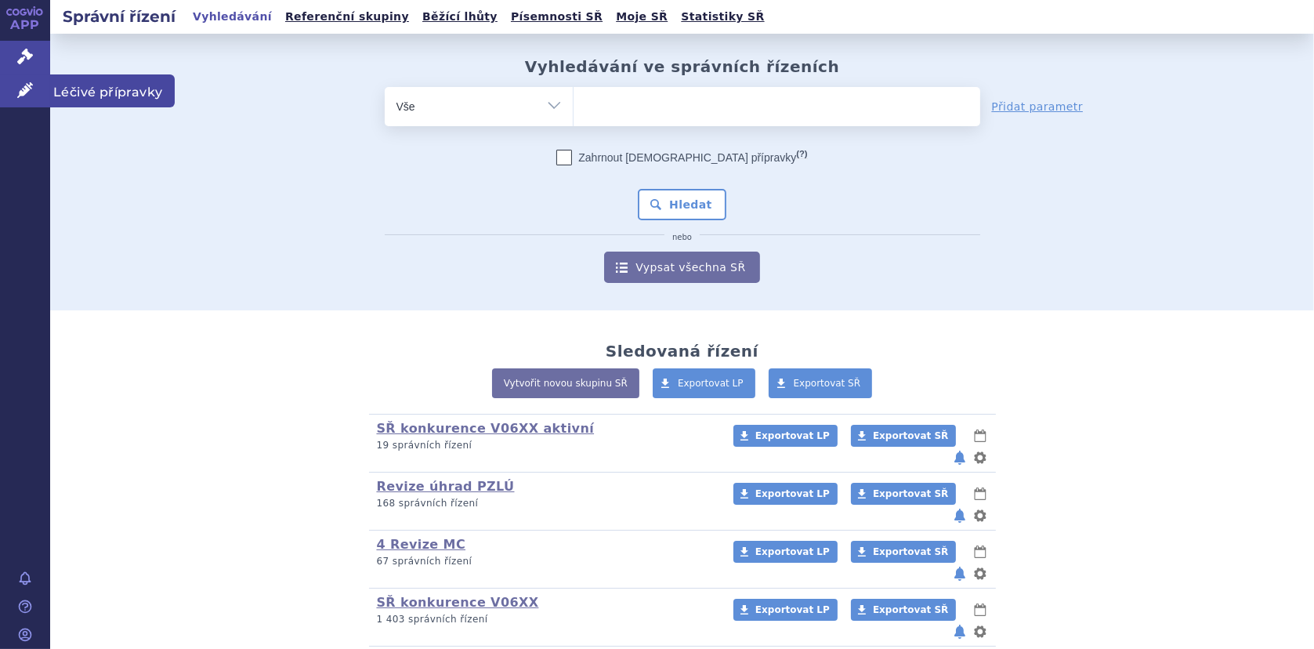
click at [40, 89] on link "Léčivé přípravky" at bounding box center [25, 90] width 50 height 33
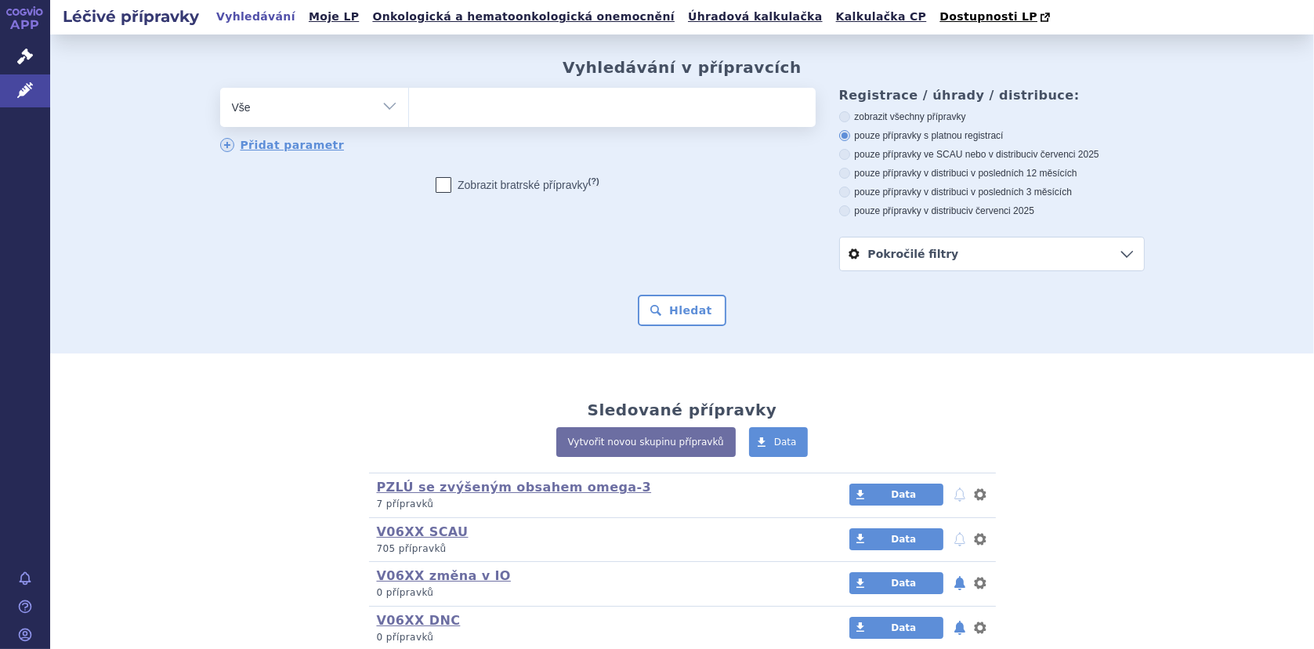
click at [489, 116] on ul at bounding box center [612, 104] width 407 height 33
click at [409, 116] on select at bounding box center [408, 106] width 1 height 39
type input "fo"
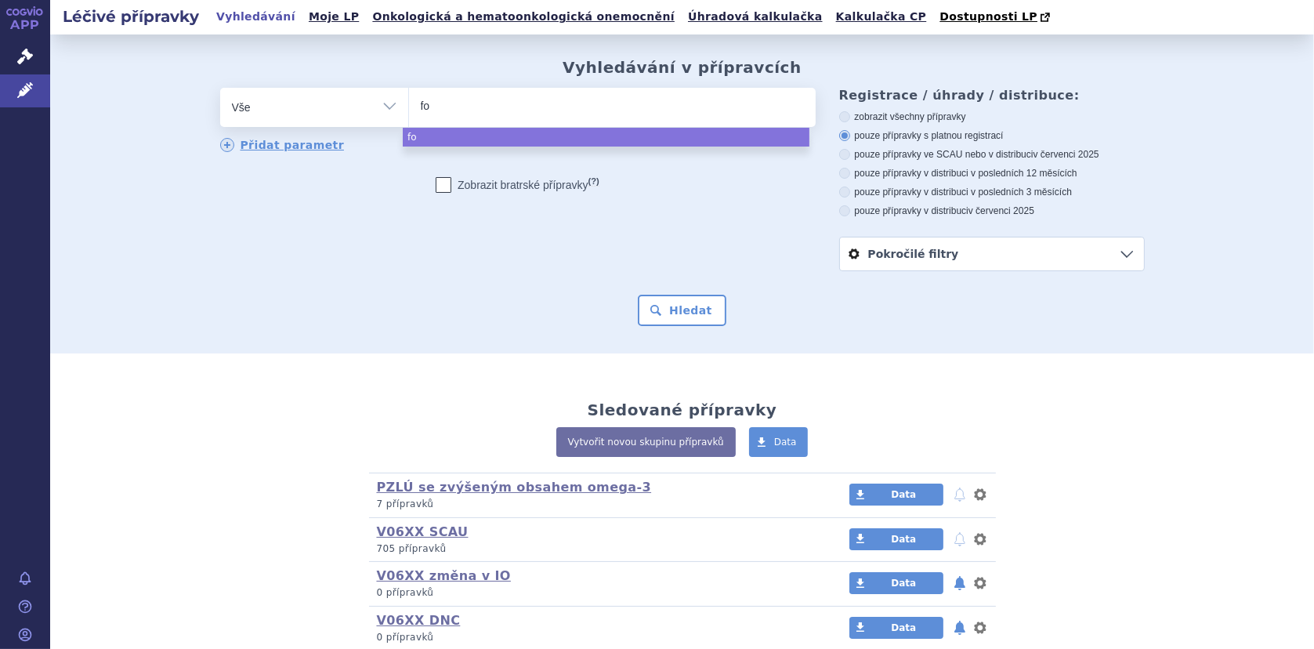
type input "for"
type input "forti"
type input "fortiC"
type input "fortiCar"
type input "fortiCare"
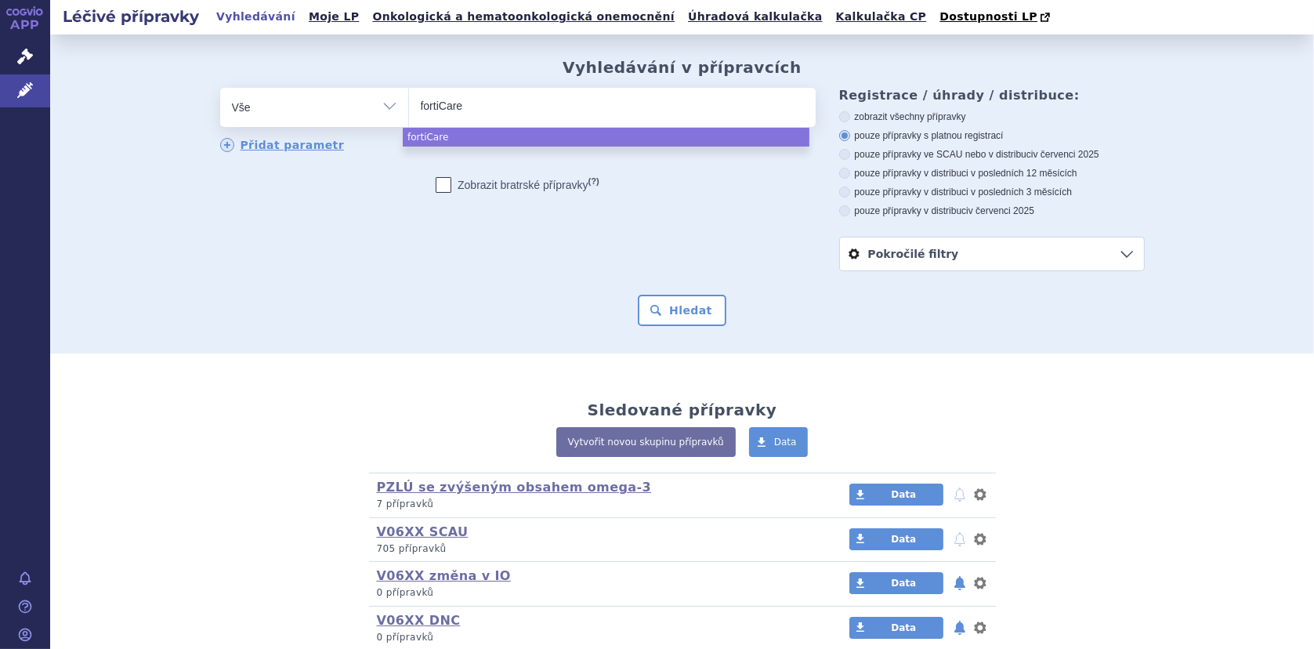
type input "fortiCar"
type input "fortiC"
type input "forti"
type input "fortic"
type input "fortica"
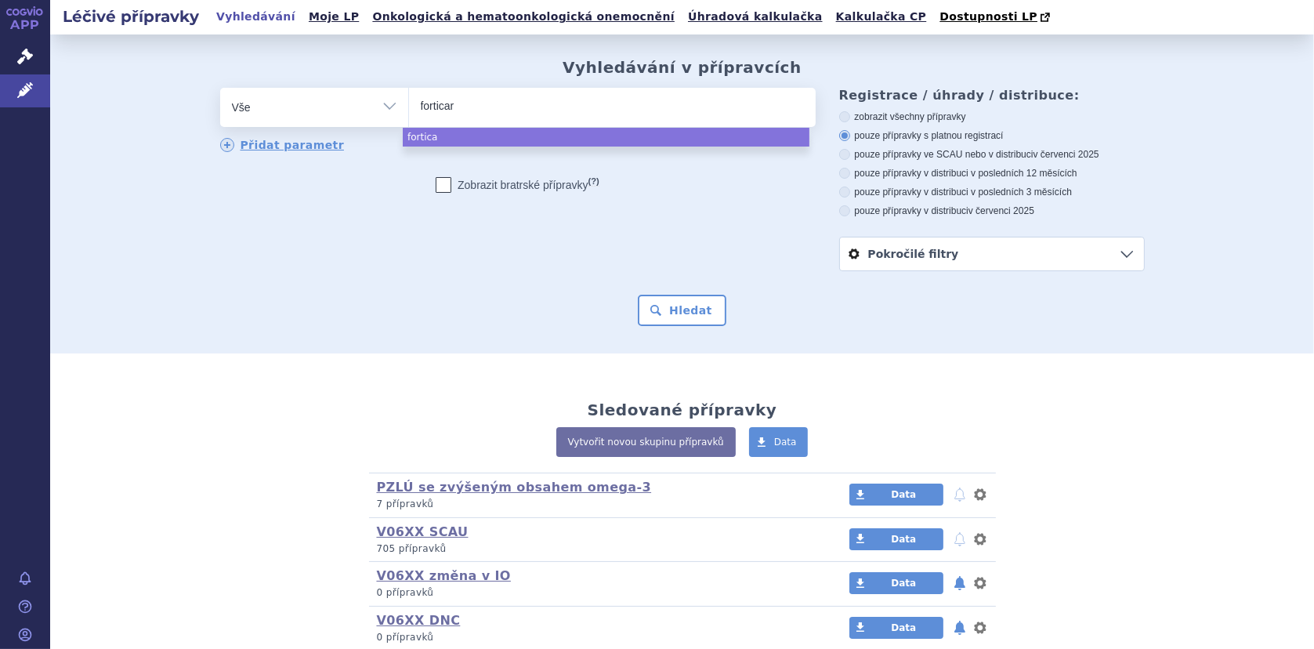
type input "forticare"
type input "forticare a"
type input "forticare adv"
type input "forticare adva"
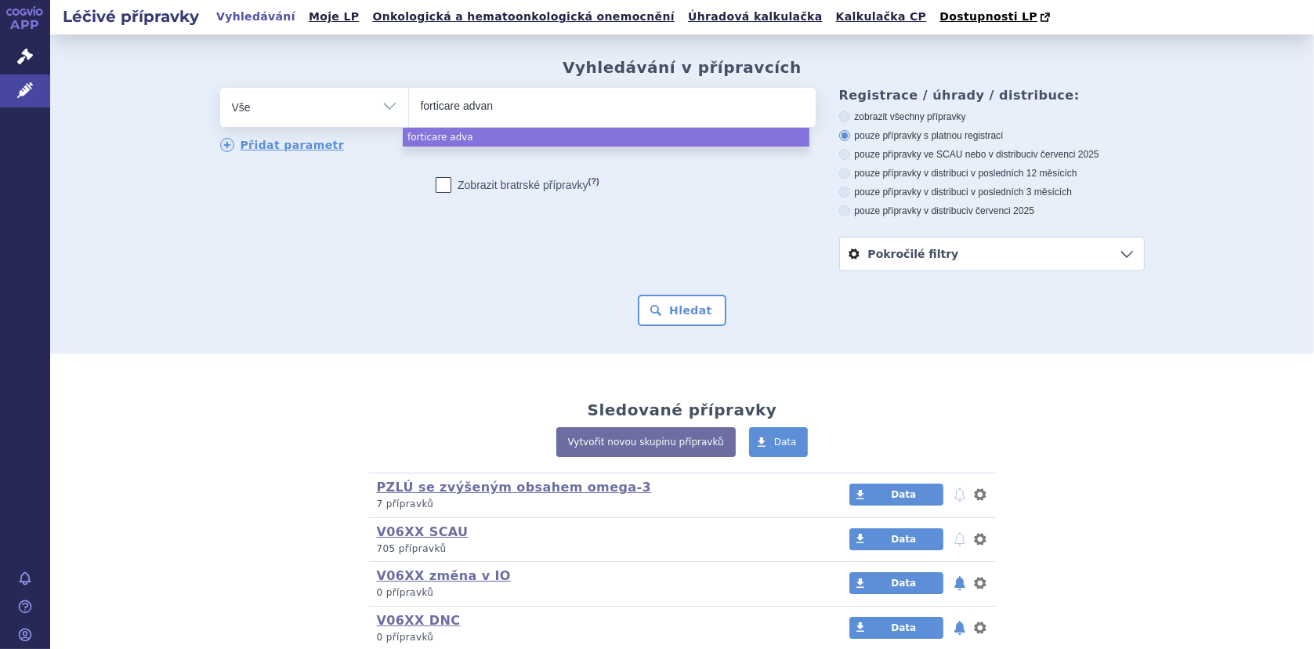
type input "forticare advanc"
type input "forticare advance"
type input "forticare advanced"
select select "forticare advanced"
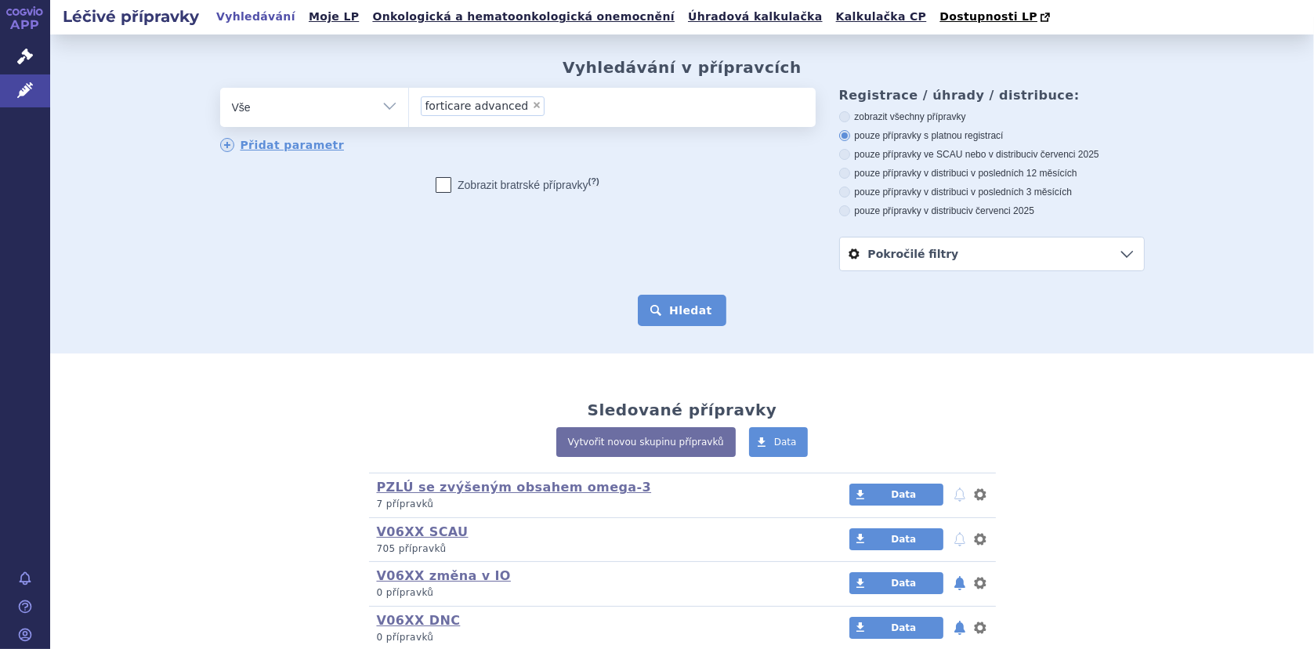
click at [682, 315] on button "Hledat" at bounding box center [682, 310] width 89 height 31
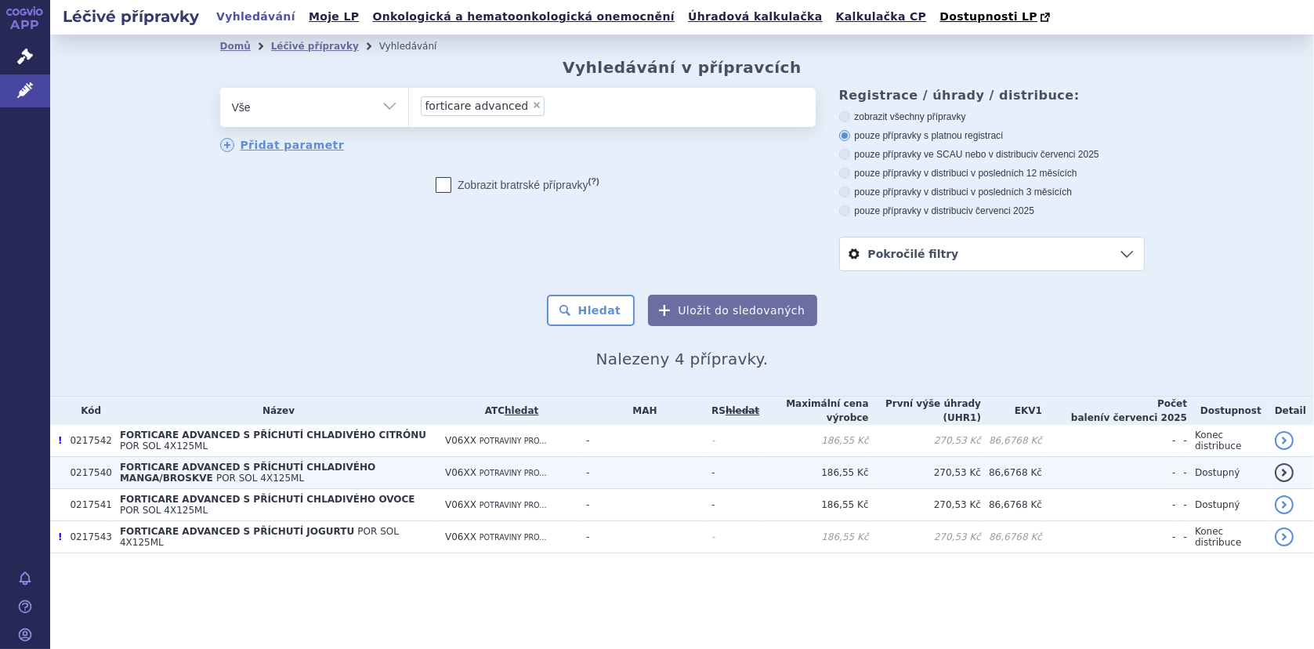
click at [221, 465] on span "FORTICARE ADVANCED S PŘÍCHUTÍ CHLADIVÉHO MANGA/BROSKVE" at bounding box center [247, 472] width 255 height 22
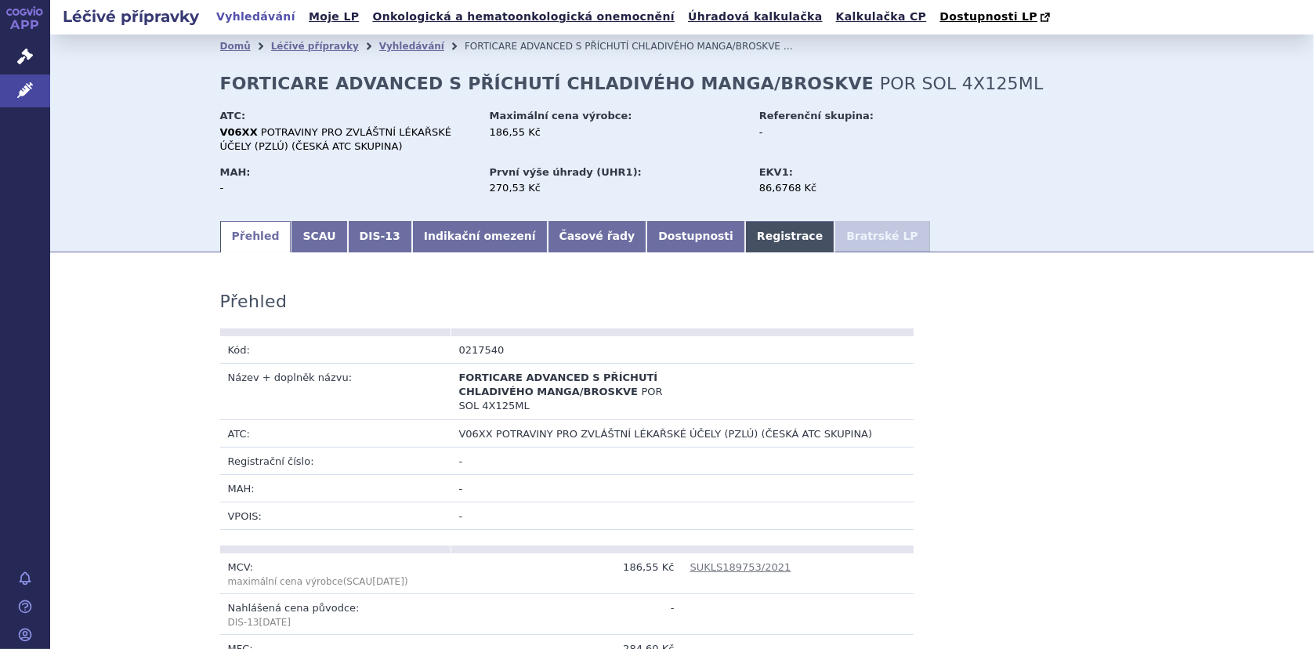
click at [745, 235] on link "Registrace" at bounding box center [789, 236] width 89 height 31
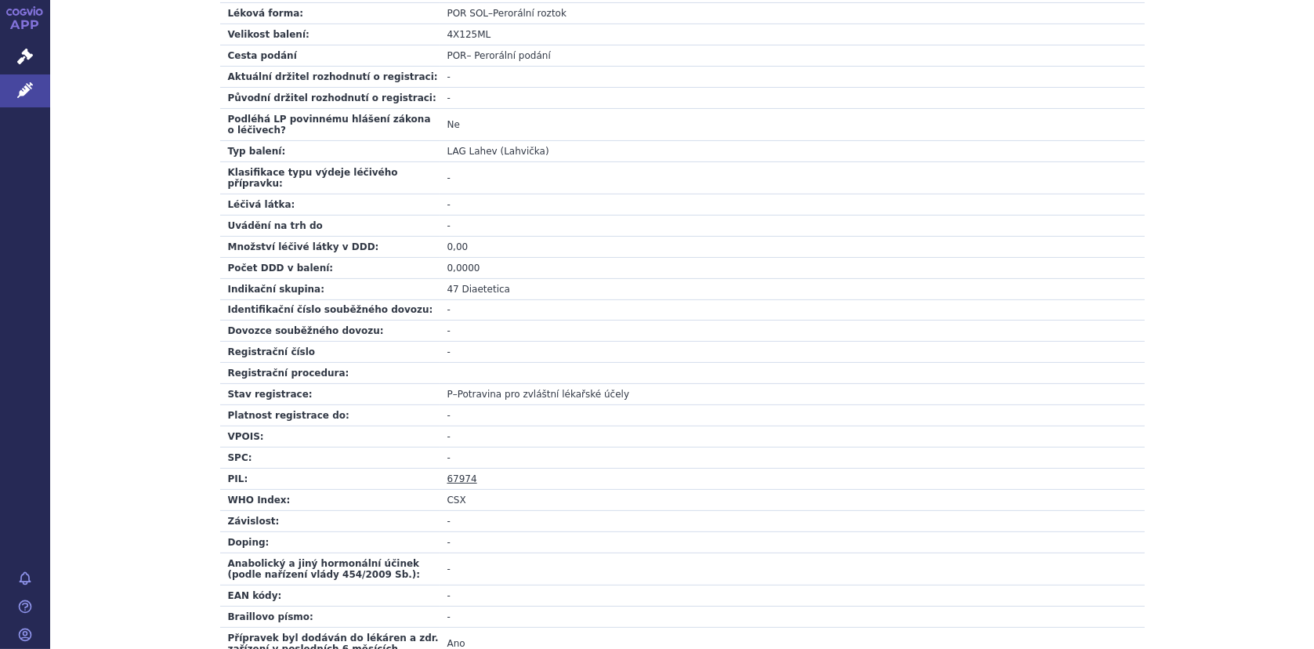
scroll to position [470, 0]
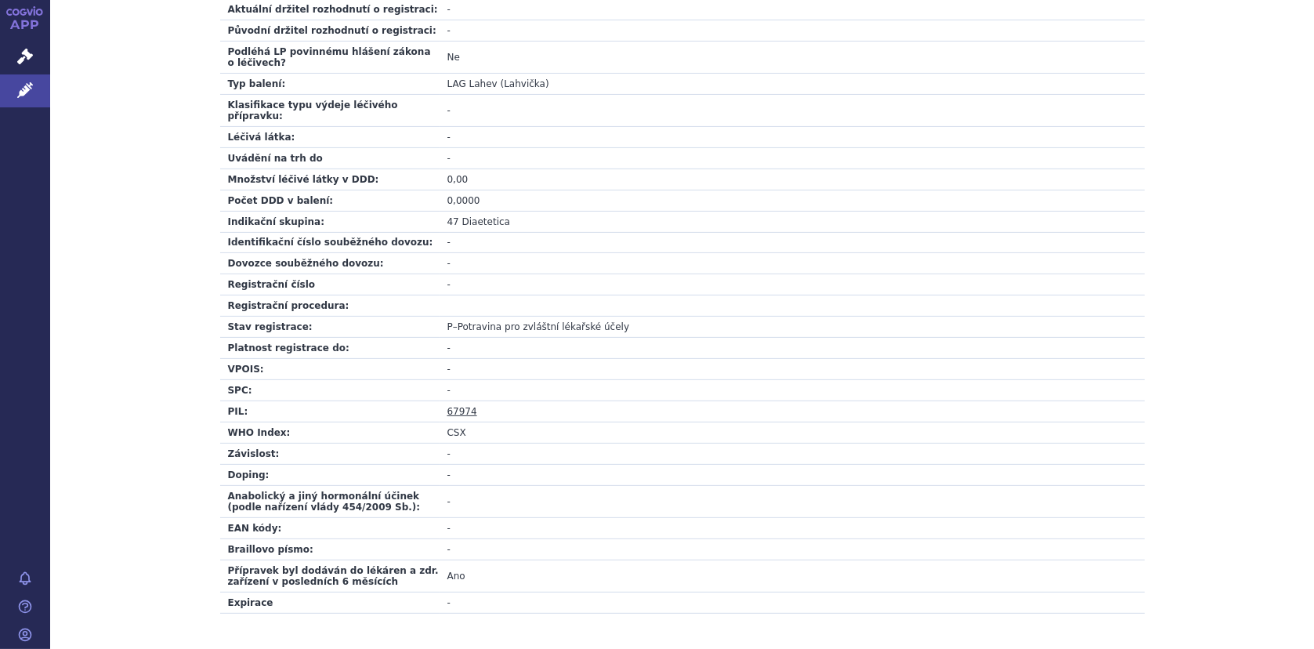
click at [447, 406] on link "67974" at bounding box center [462, 411] width 30 height 11
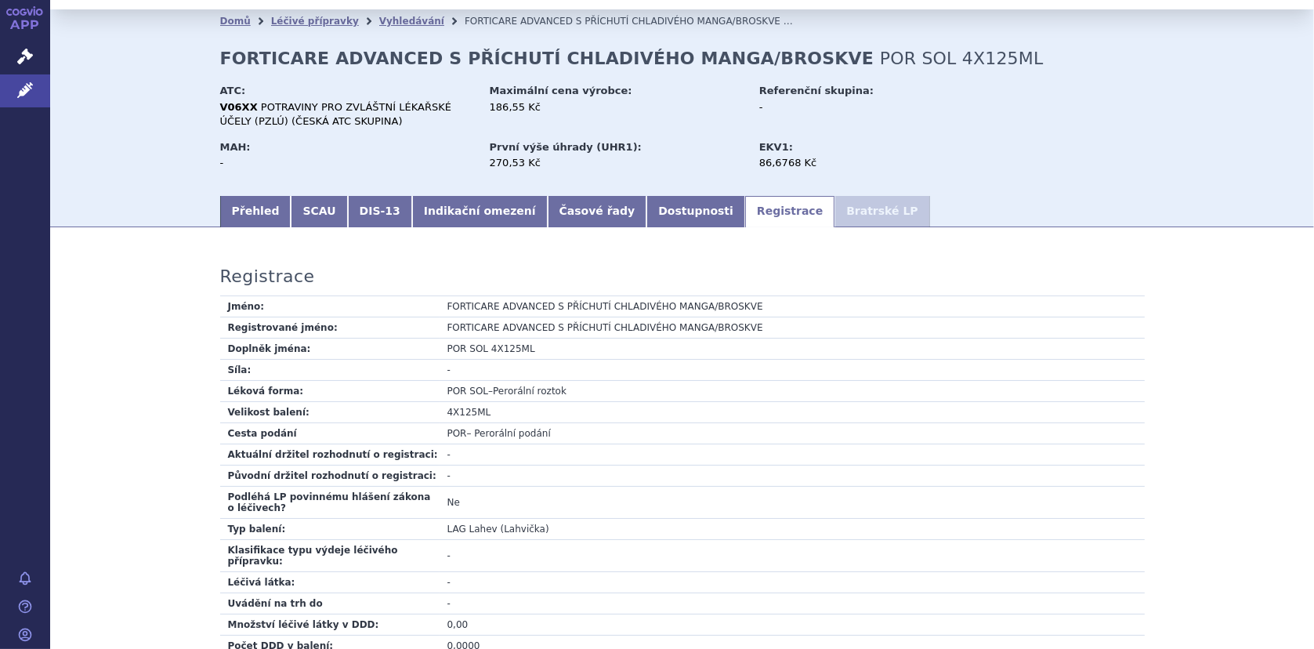
scroll to position [0, 0]
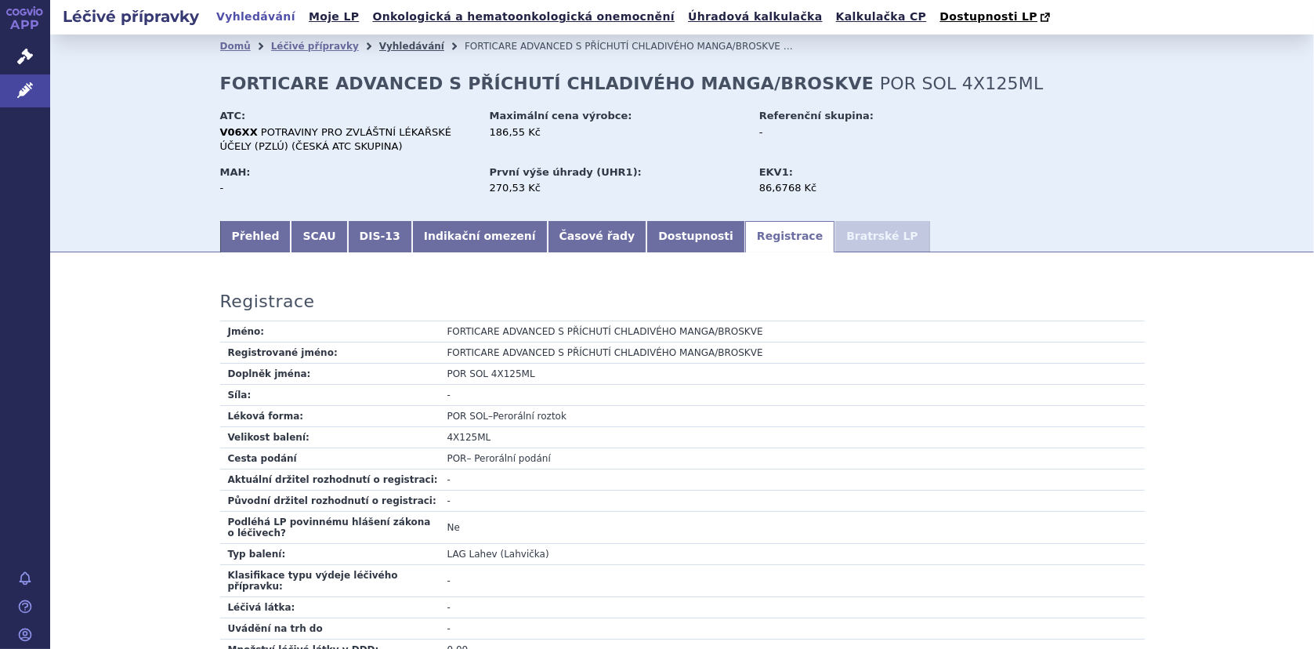
drag, startPoint x: 377, startPoint y: 45, endPoint x: 385, endPoint y: 44, distance: 7.9
click at [379, 45] on link "Vyhledávání" at bounding box center [411, 46] width 65 height 11
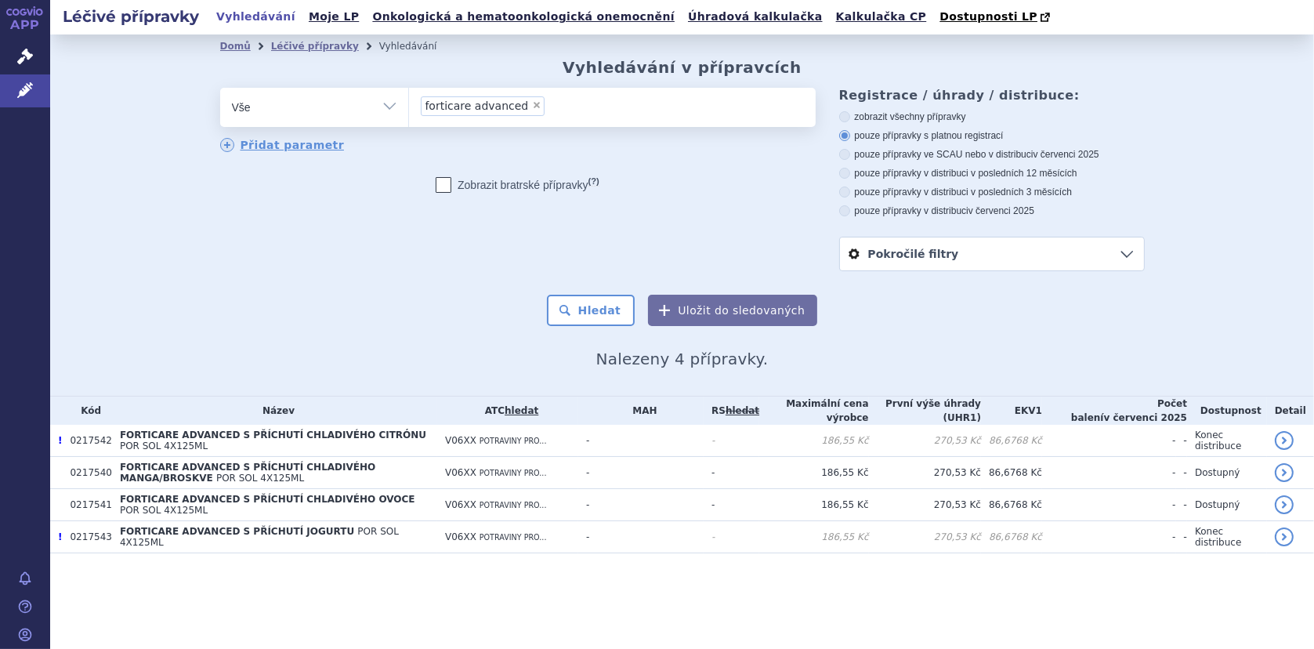
click at [532, 102] on span "×" at bounding box center [536, 104] width 9 height 9
click at [409, 102] on select "forticare advanced" at bounding box center [408, 106] width 1 height 39
select select
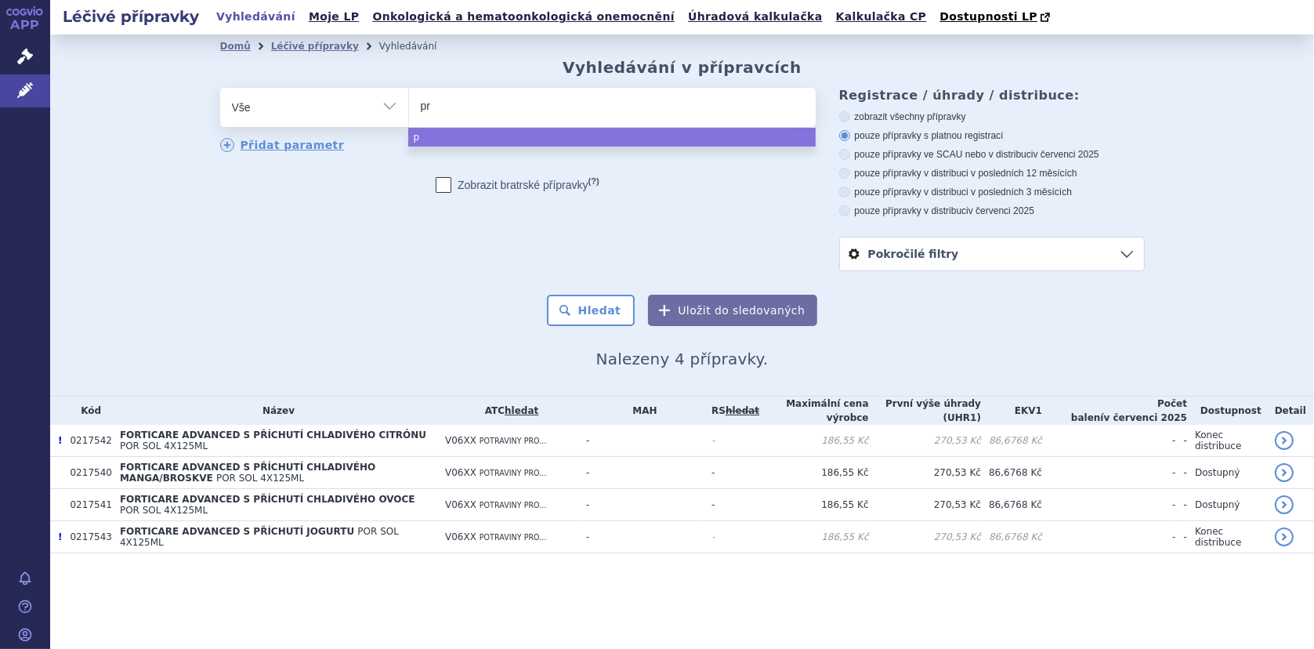
type input "pro"
type input "pros"
type input "prosu"
type input "prosure"
select select "prosure"
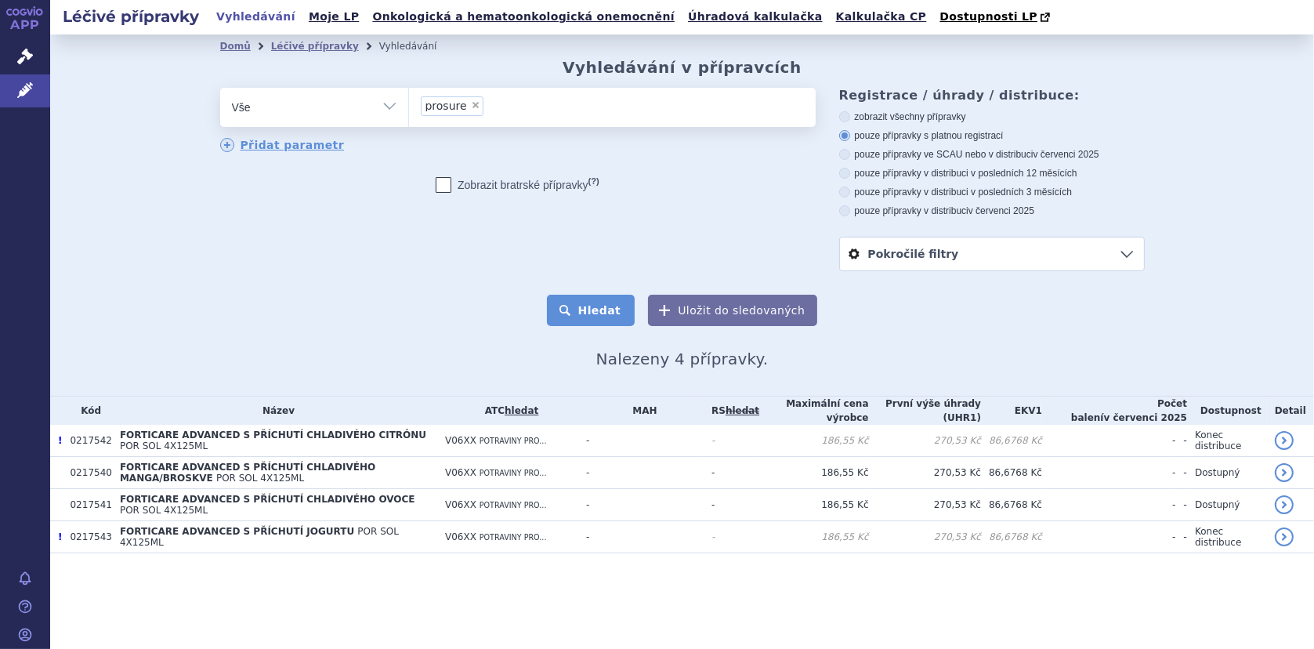
click at [588, 301] on button "Hledat" at bounding box center [591, 310] width 89 height 31
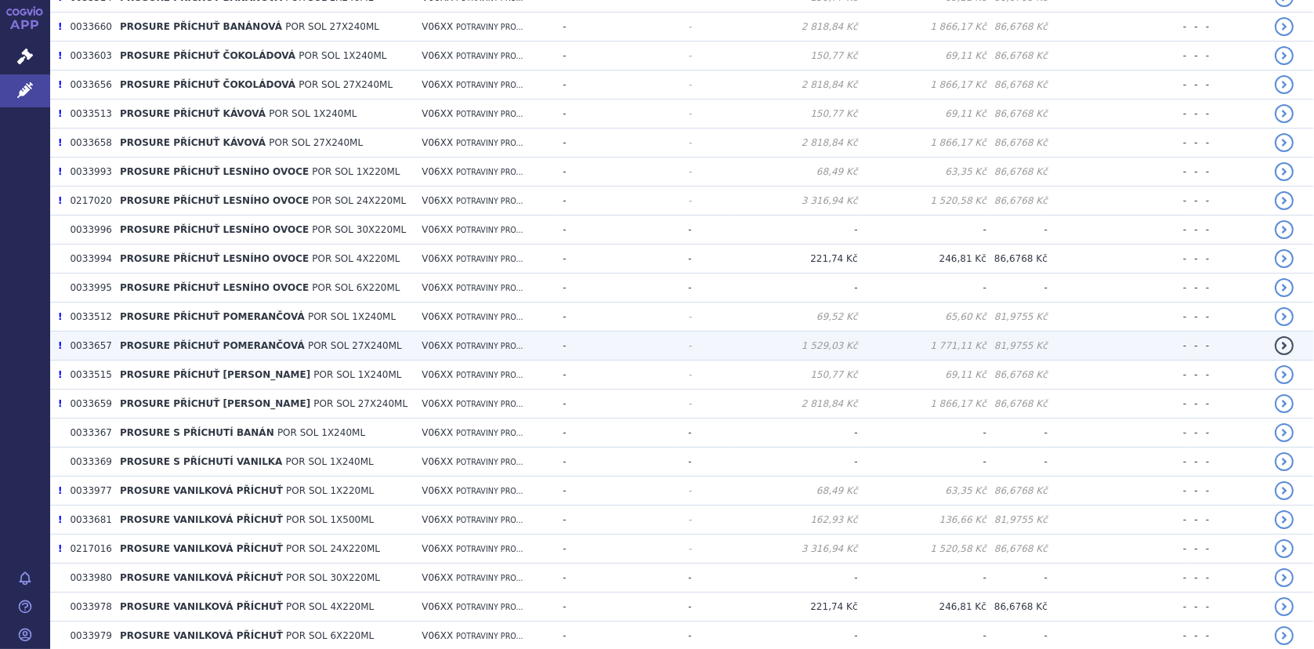
scroll to position [990, 0]
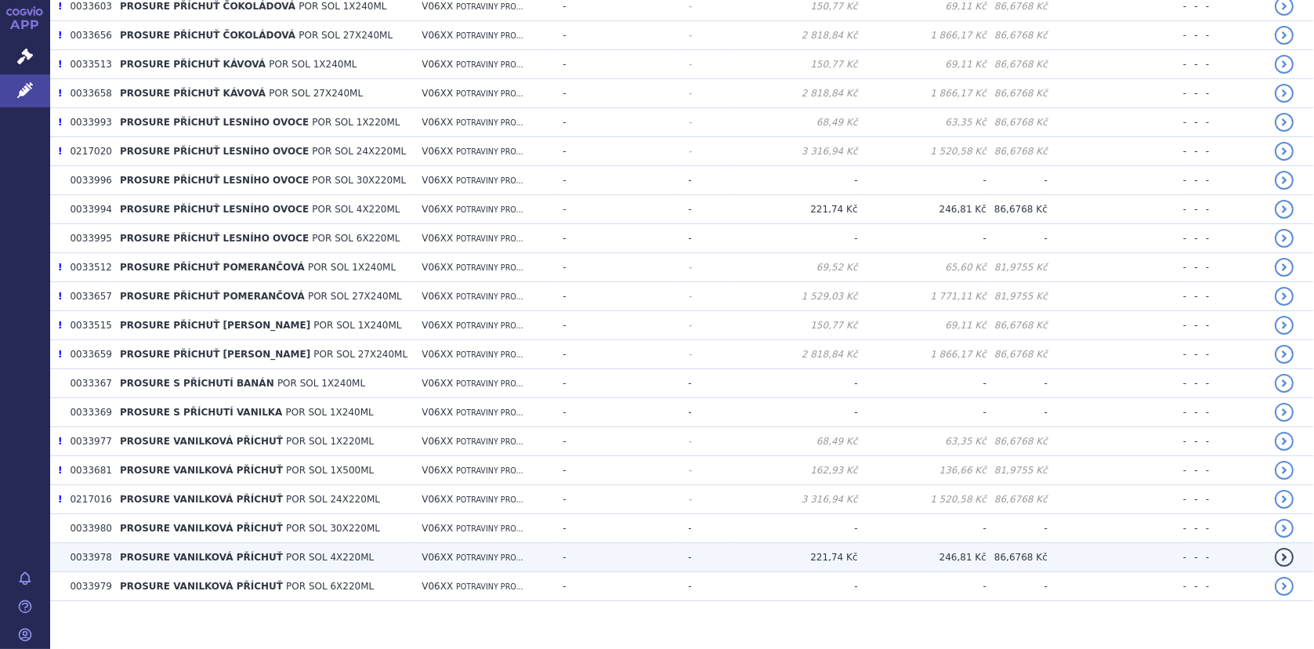
click at [153, 552] on span "PROSURE VANILKOVÁ PŘÍCHUŤ" at bounding box center [201, 557] width 163 height 11
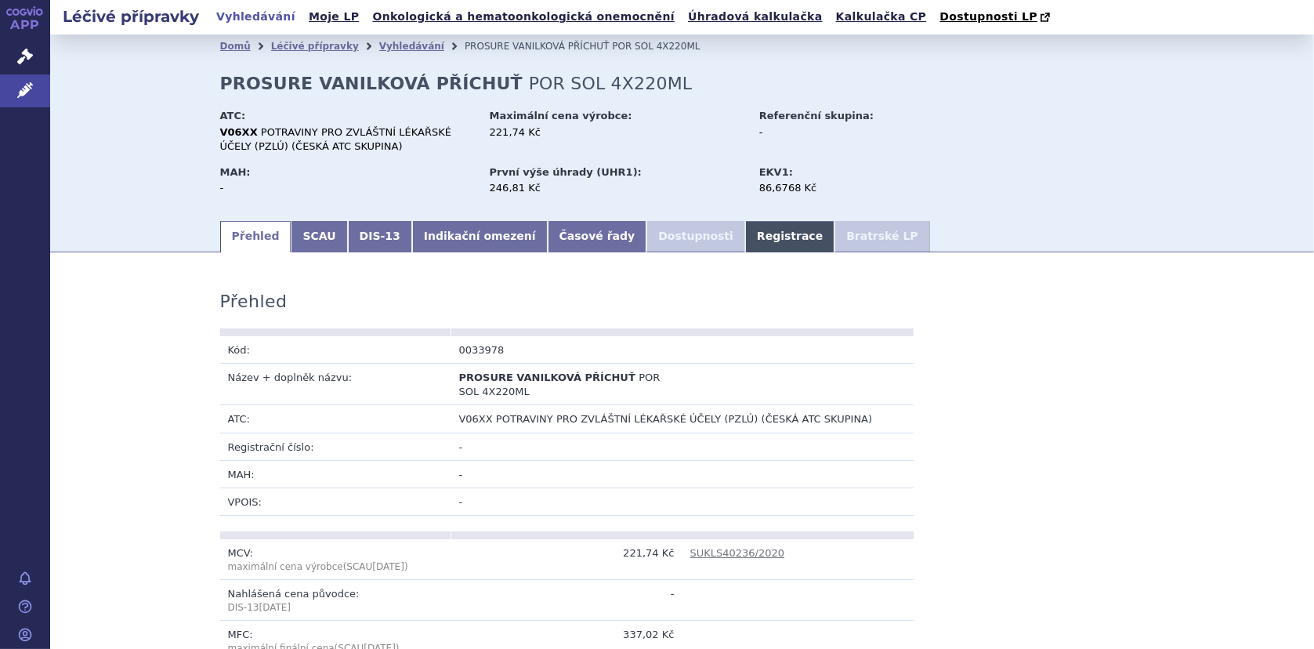
click at [745, 228] on link "Registrace" at bounding box center [789, 236] width 89 height 31
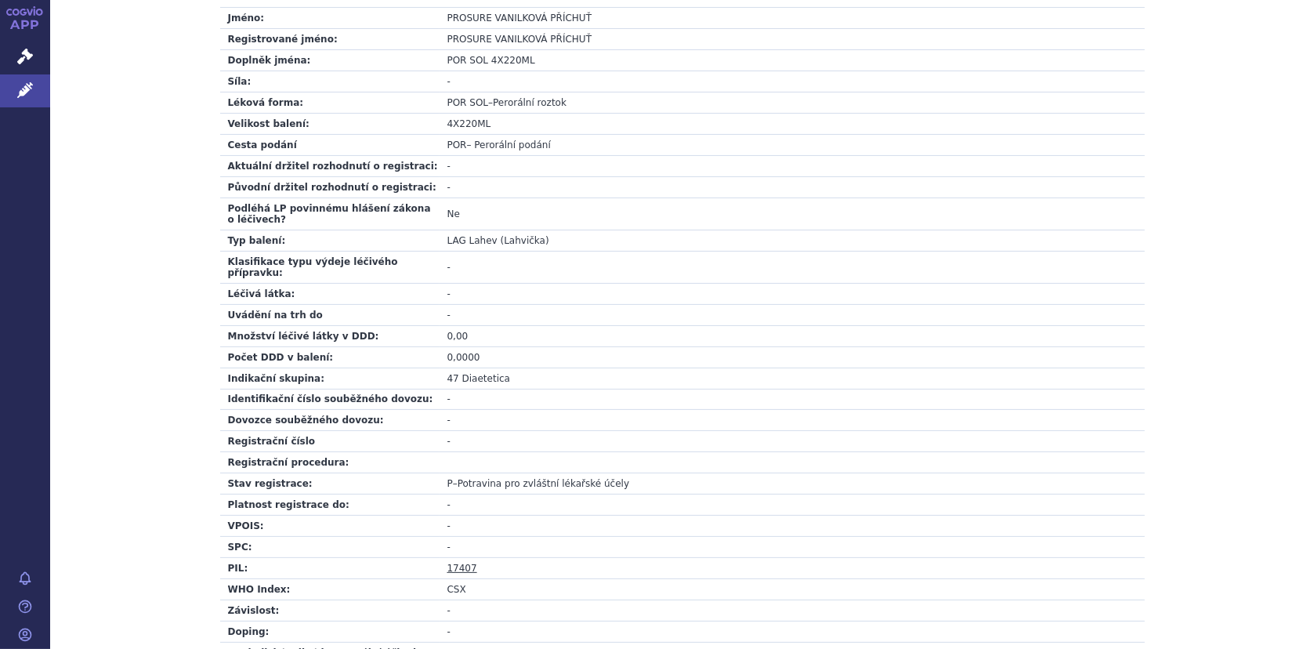
scroll to position [515, 0]
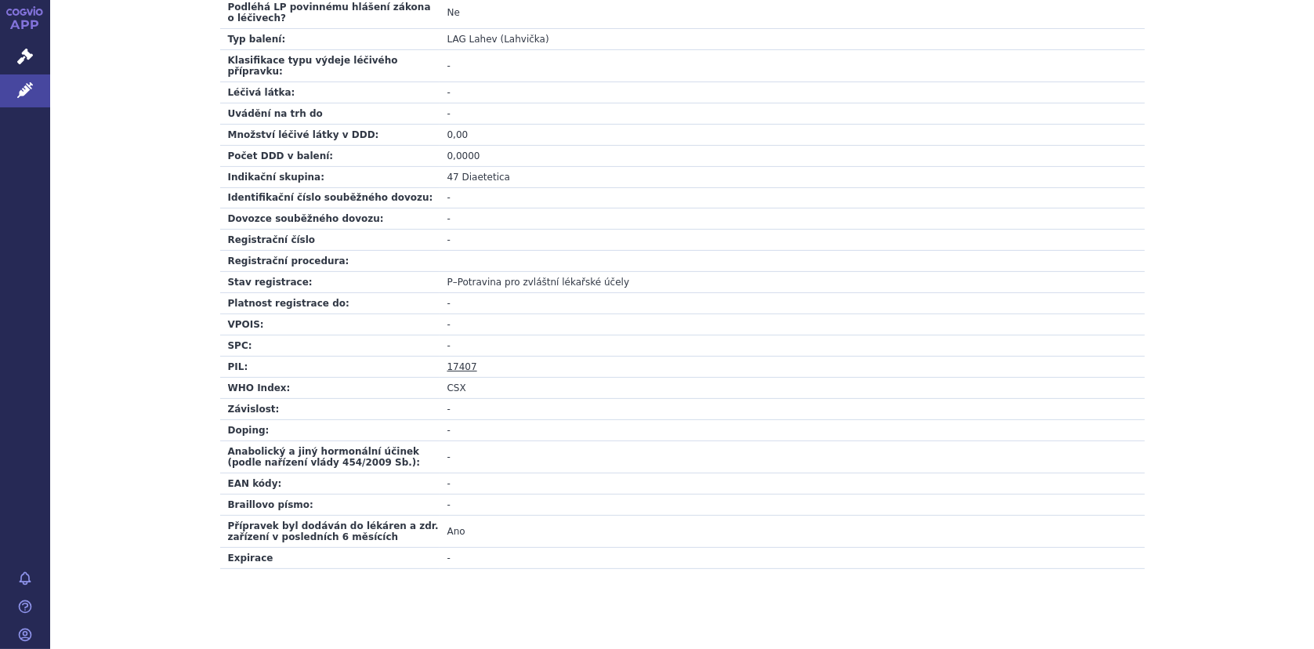
click at [455, 361] on link "17407" at bounding box center [462, 366] width 30 height 11
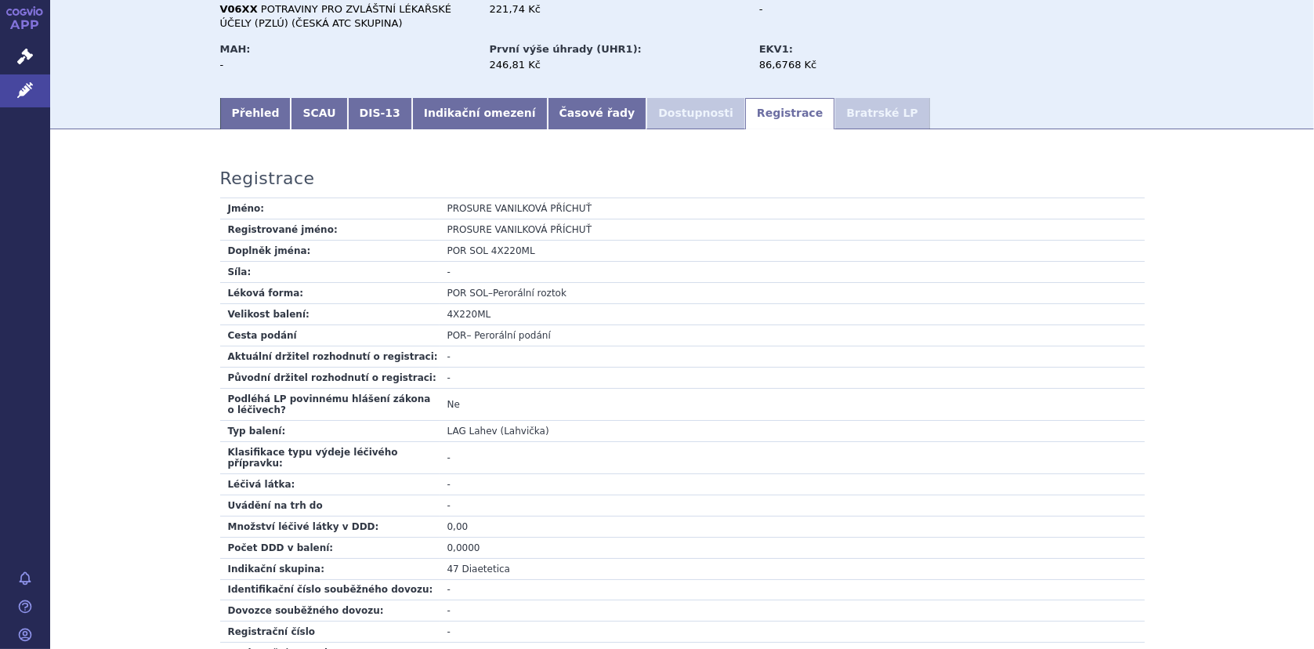
scroll to position [0, 0]
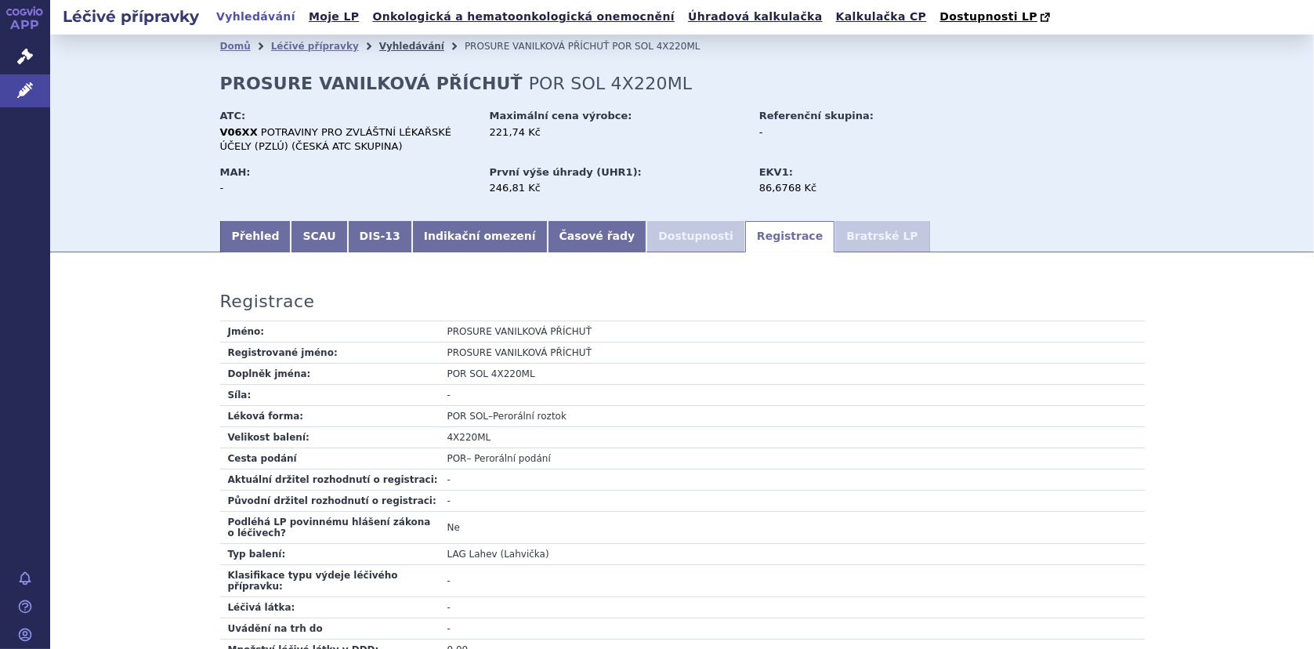
click at [385, 42] on link "Vyhledávání" at bounding box center [411, 46] width 65 height 11
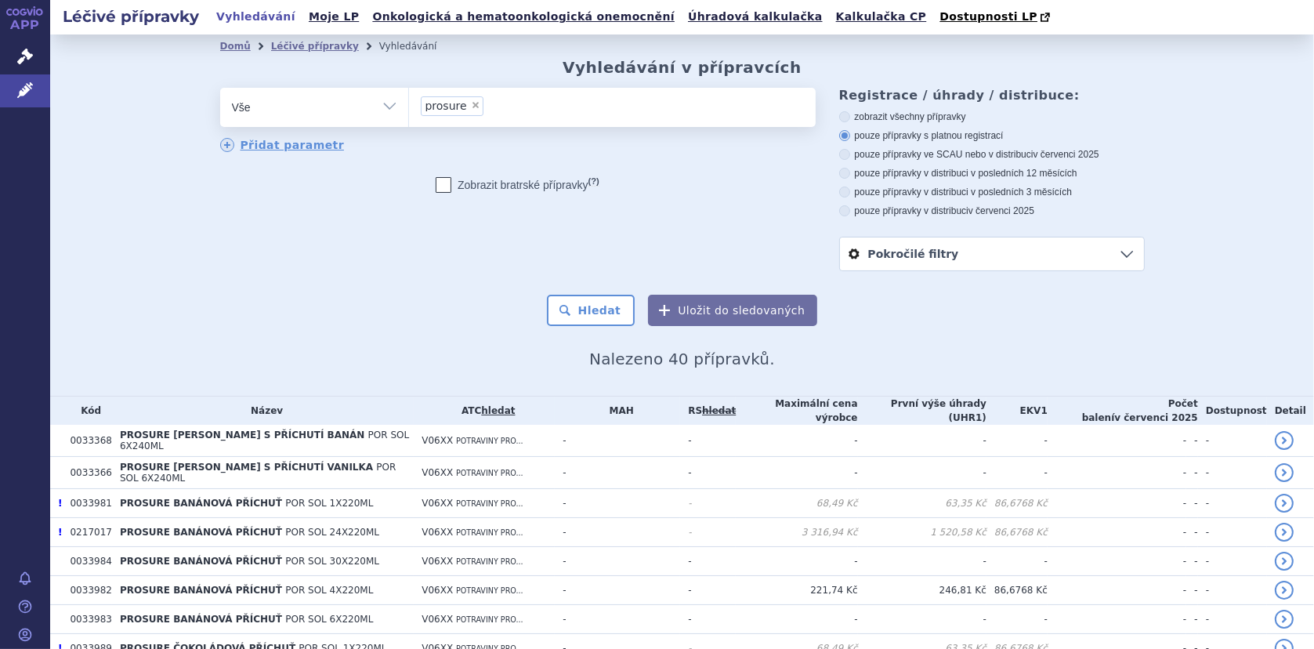
click at [471, 108] on span "×" at bounding box center [475, 104] width 9 height 9
click at [409, 108] on select "prosure" at bounding box center [408, 106] width 1 height 39
select select
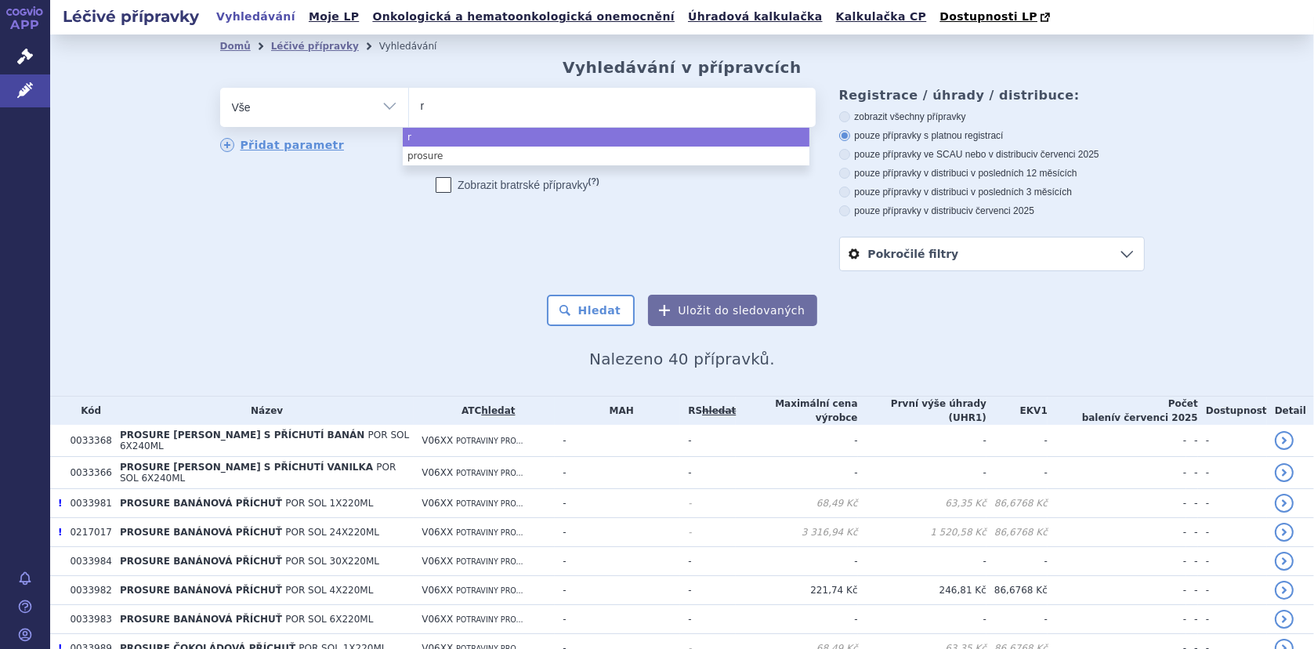
type input "re"
type input "rem"
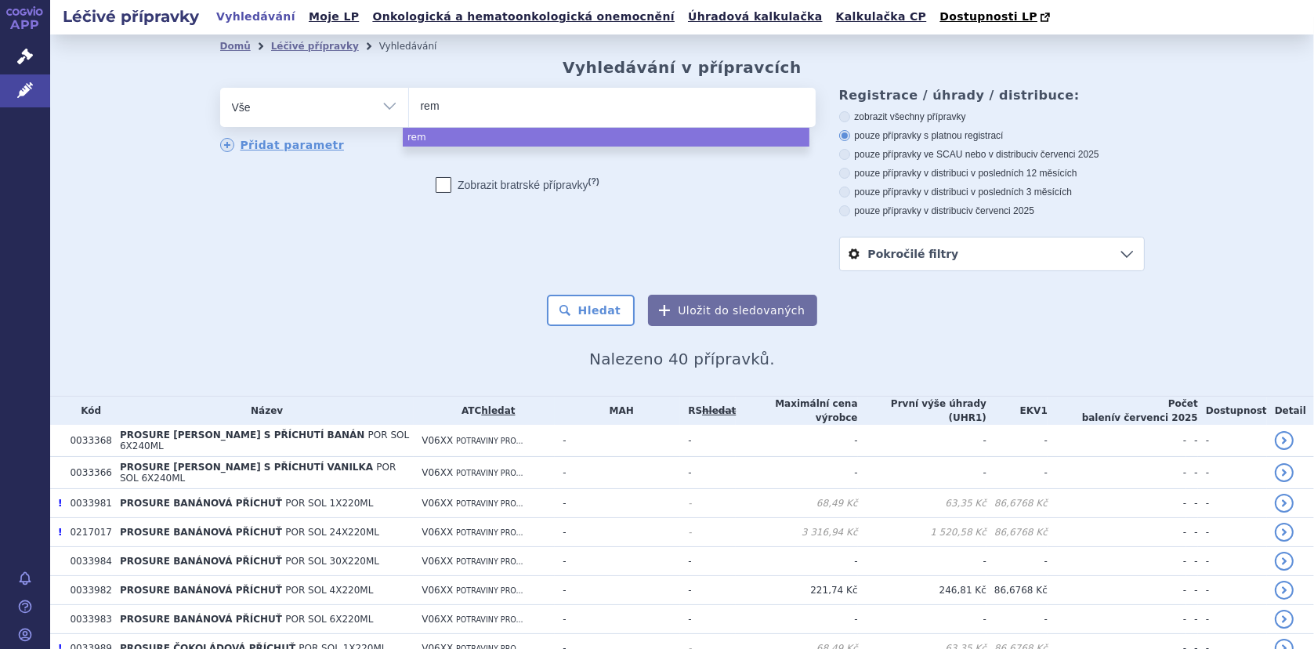
type input "remu"
type input "remun"
type input "remune"
select select "remune"
click at [604, 302] on button "Hledat" at bounding box center [591, 310] width 89 height 31
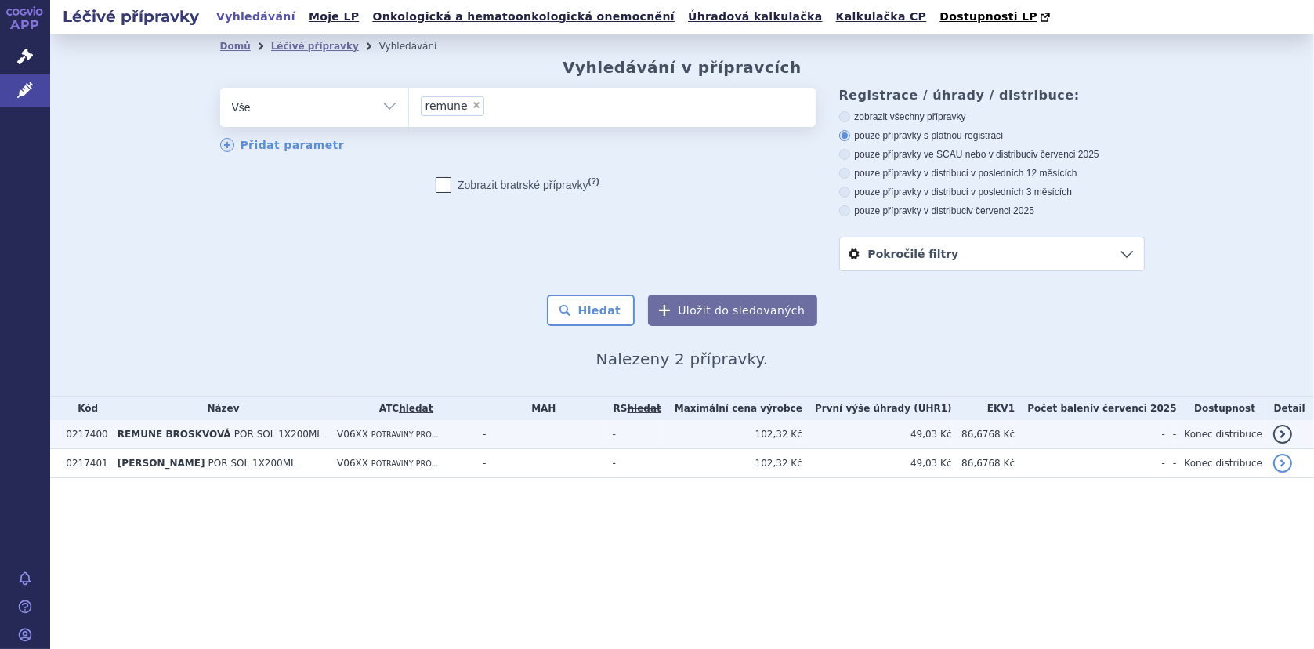
click at [177, 429] on span "REMUNE BROSKVOVÁ" at bounding box center [175, 434] width 114 height 11
click at [323, 435] on td "REMUNE BROSKVOVÁ POR SOL 1X200ML" at bounding box center [219, 434] width 219 height 29
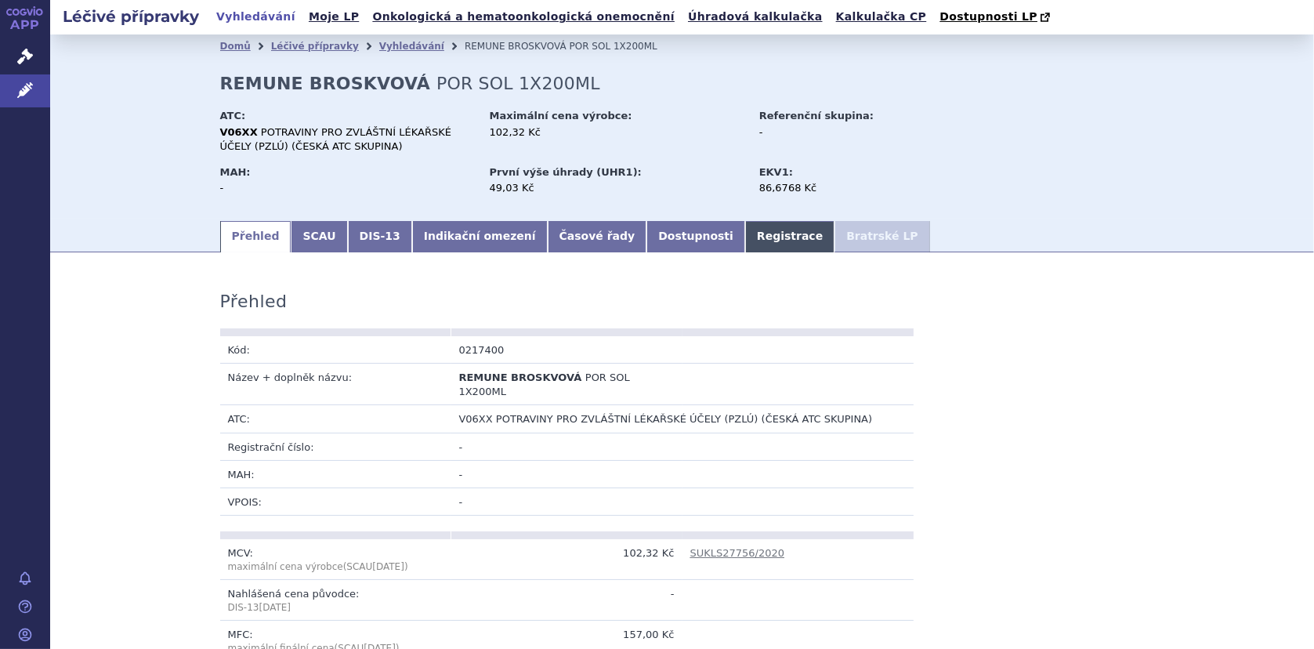
click at [745, 245] on link "Registrace" at bounding box center [789, 236] width 89 height 31
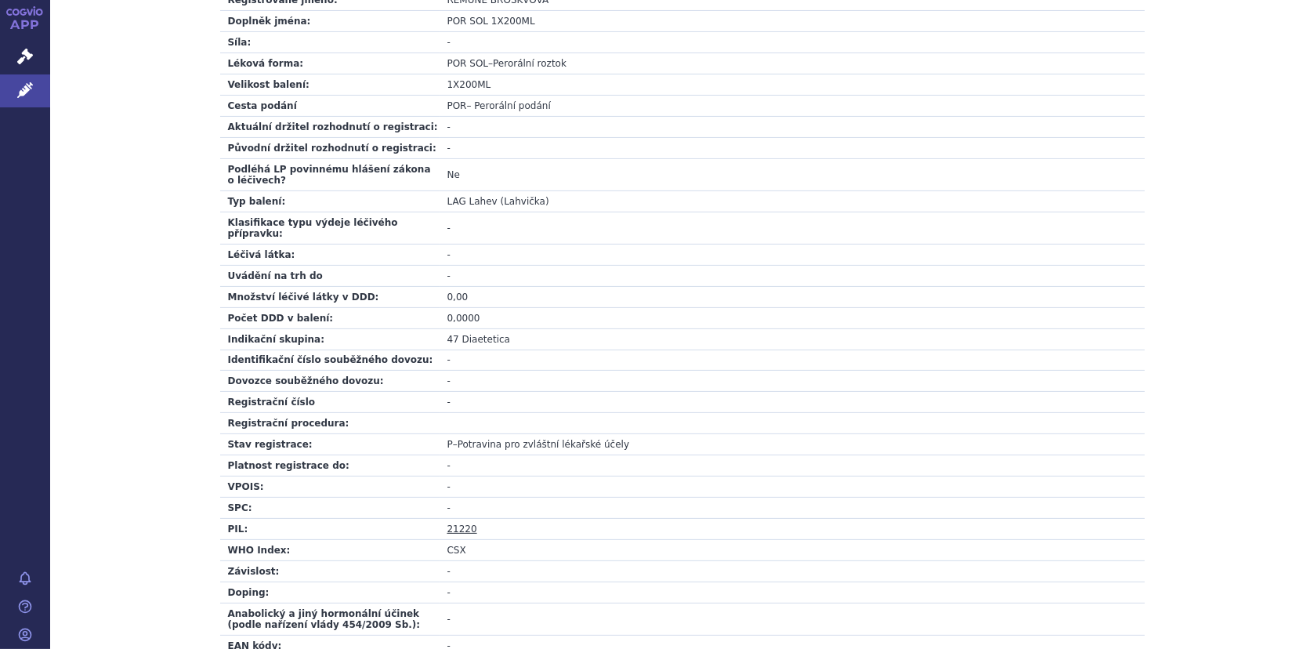
scroll to position [515, 0]
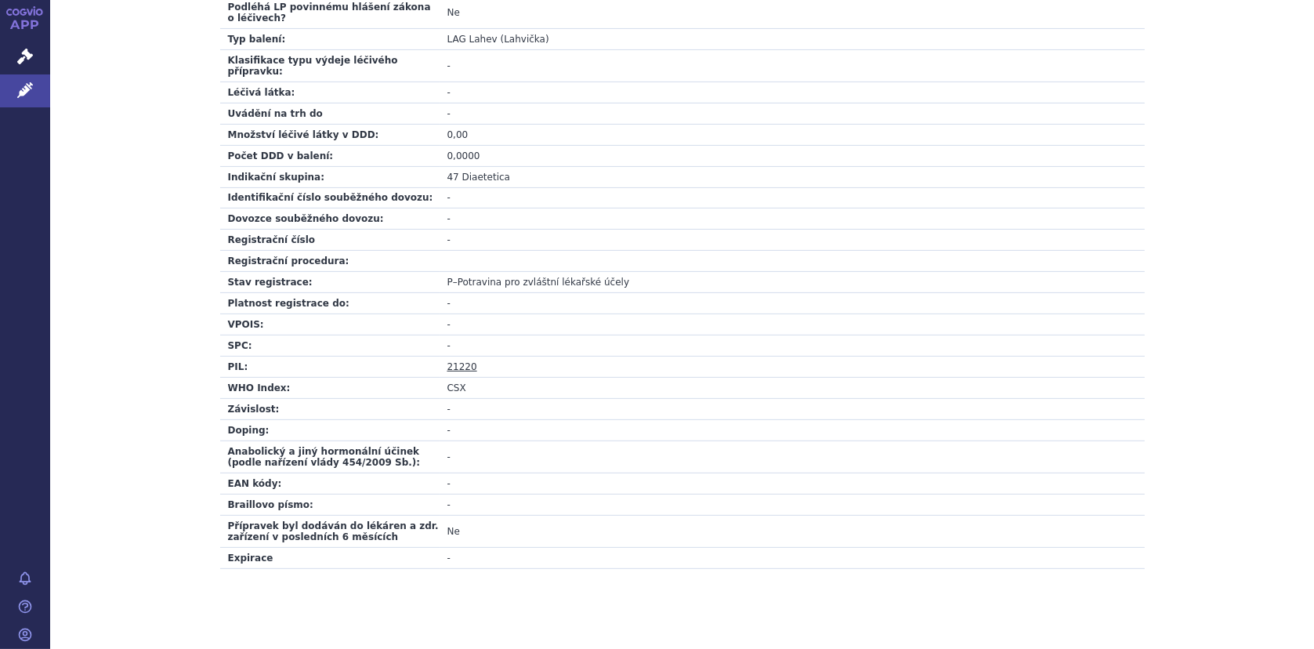
click at [461, 361] on link "21220" at bounding box center [462, 366] width 30 height 11
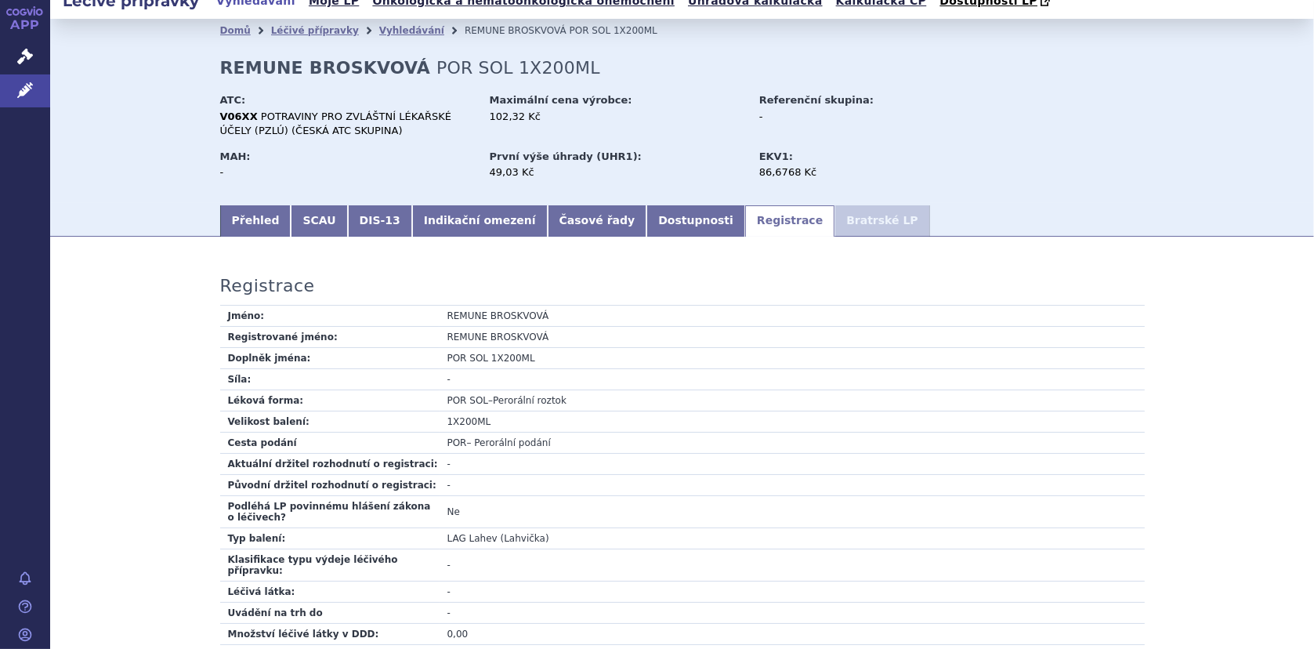
scroll to position [0, 0]
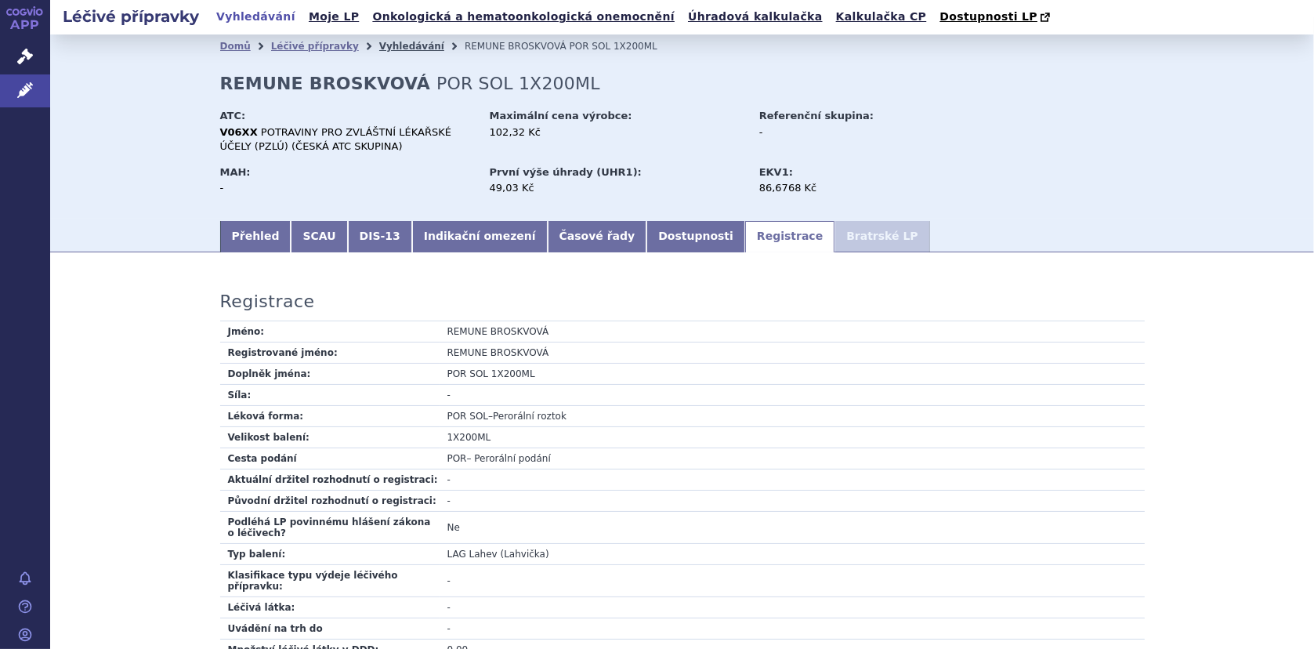
click at [383, 46] on link "Vyhledávání" at bounding box center [411, 46] width 65 height 11
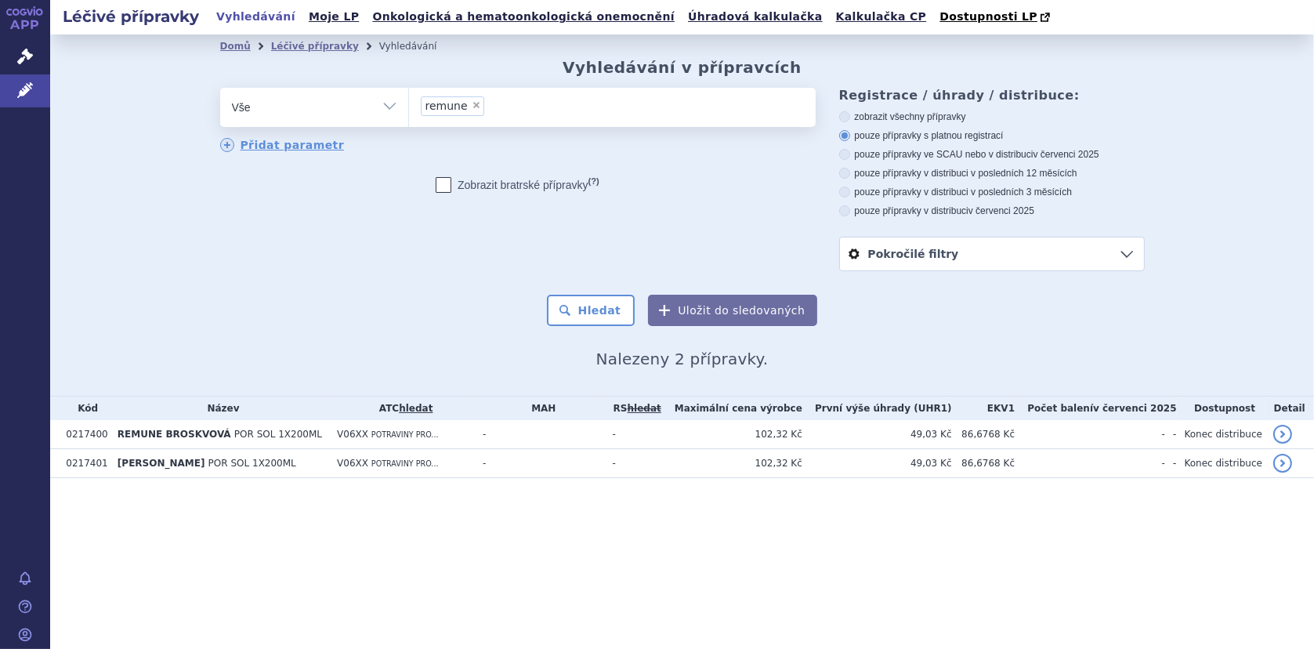
click at [472, 106] on span "×" at bounding box center [476, 104] width 9 height 9
click at [409, 106] on select "remune" at bounding box center [408, 106] width 1 height 39
select select
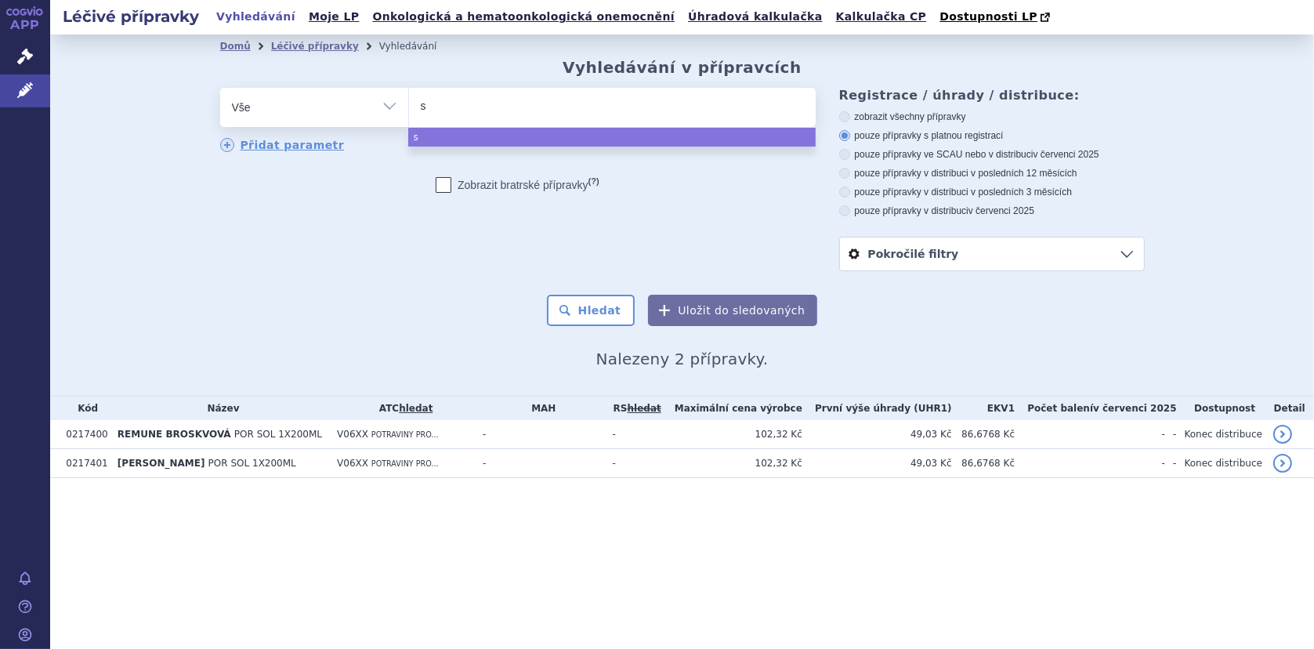
type input "su"
type input "sup"
type input "supp"
type input "suppor"
type input "support"
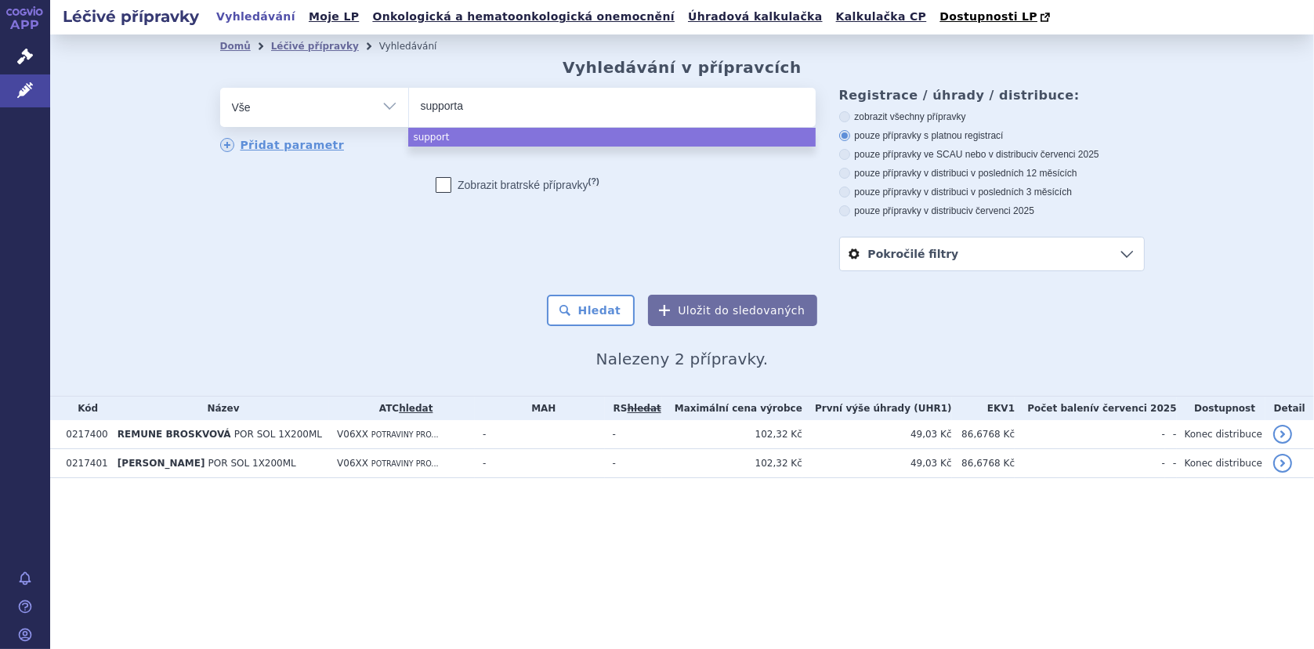
type input "supportan"
select select "supportan"
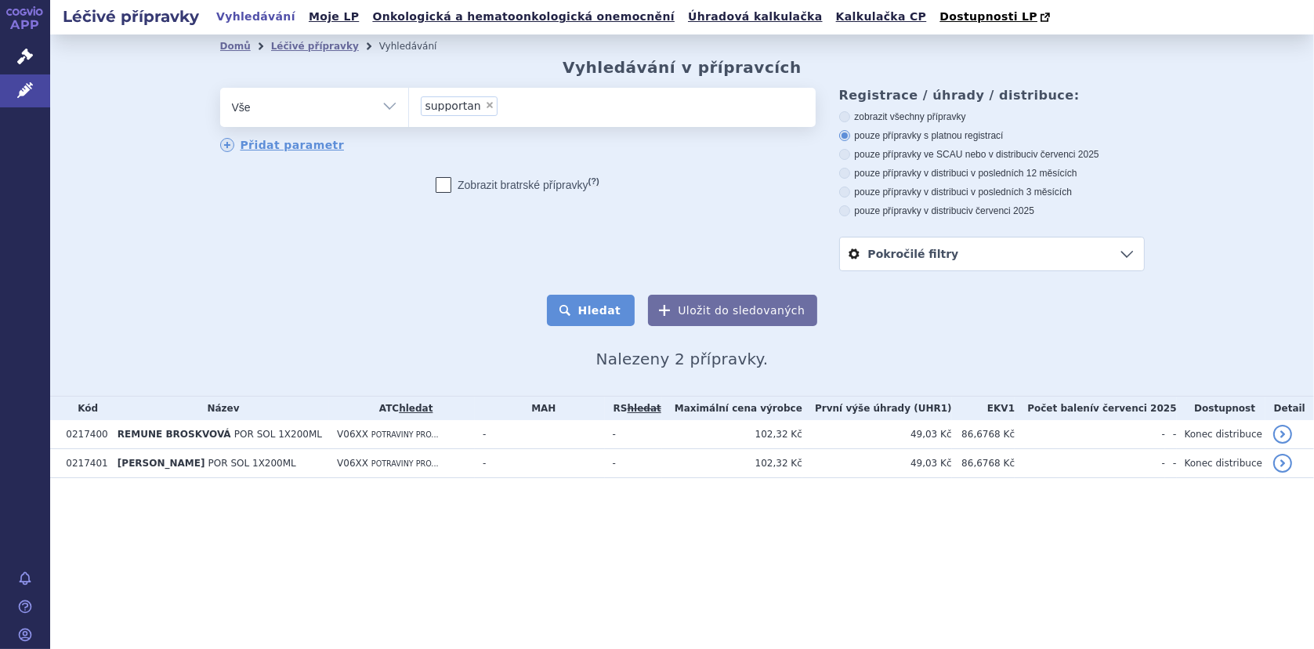
drag, startPoint x: 607, startPoint y: 317, endPoint x: 621, endPoint y: 317, distance: 14.1
click at [607, 317] on button "Hledat" at bounding box center [591, 310] width 89 height 31
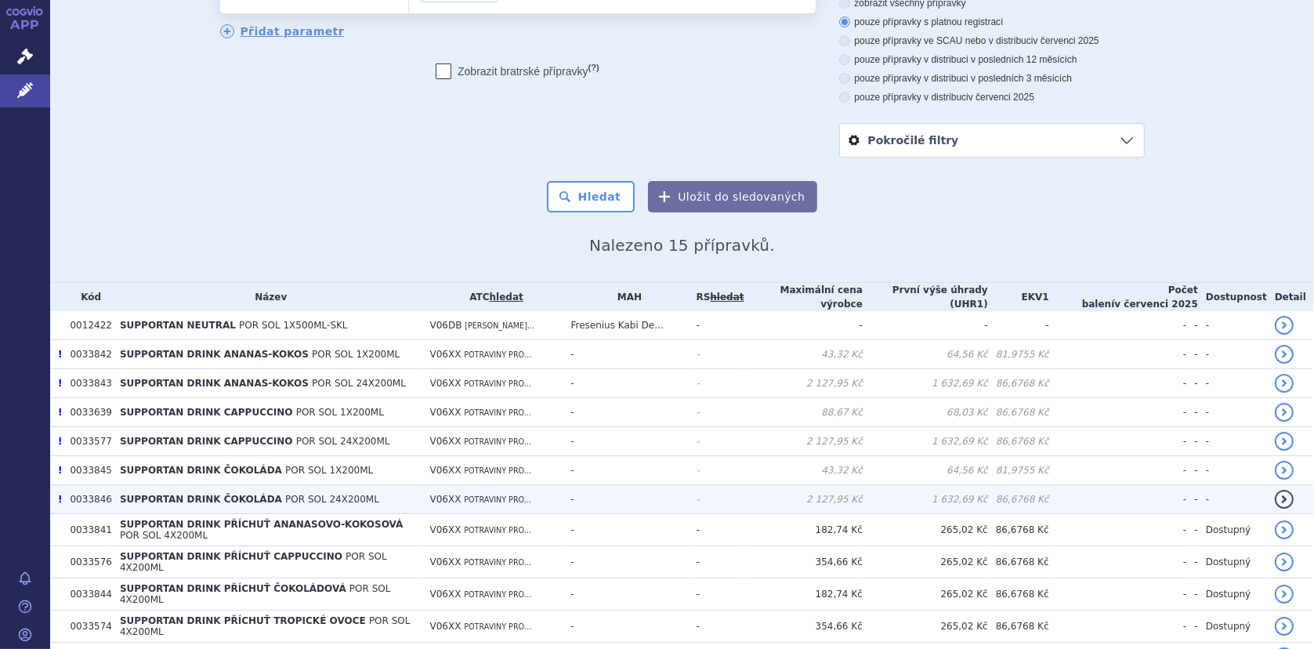
scroll to position [235, 0]
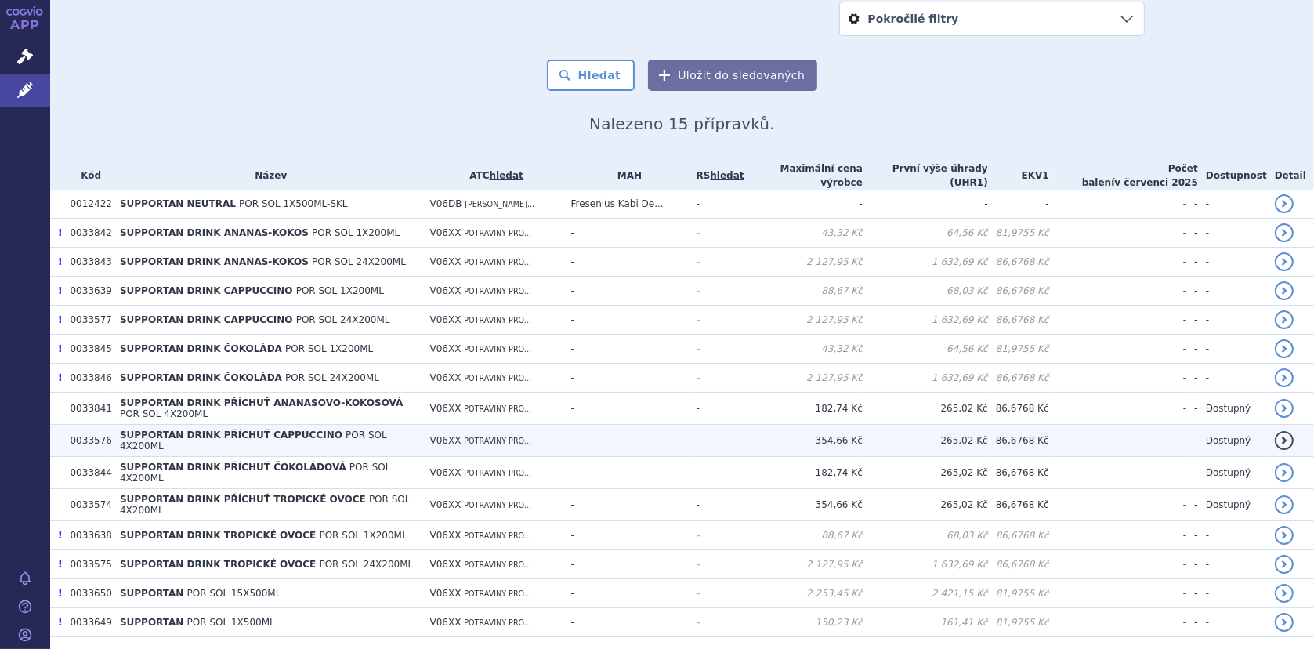
click at [268, 429] on span "SUPPORTAN DRINK PŘÍCHUŤ CAPPUCCINO" at bounding box center [231, 434] width 223 height 11
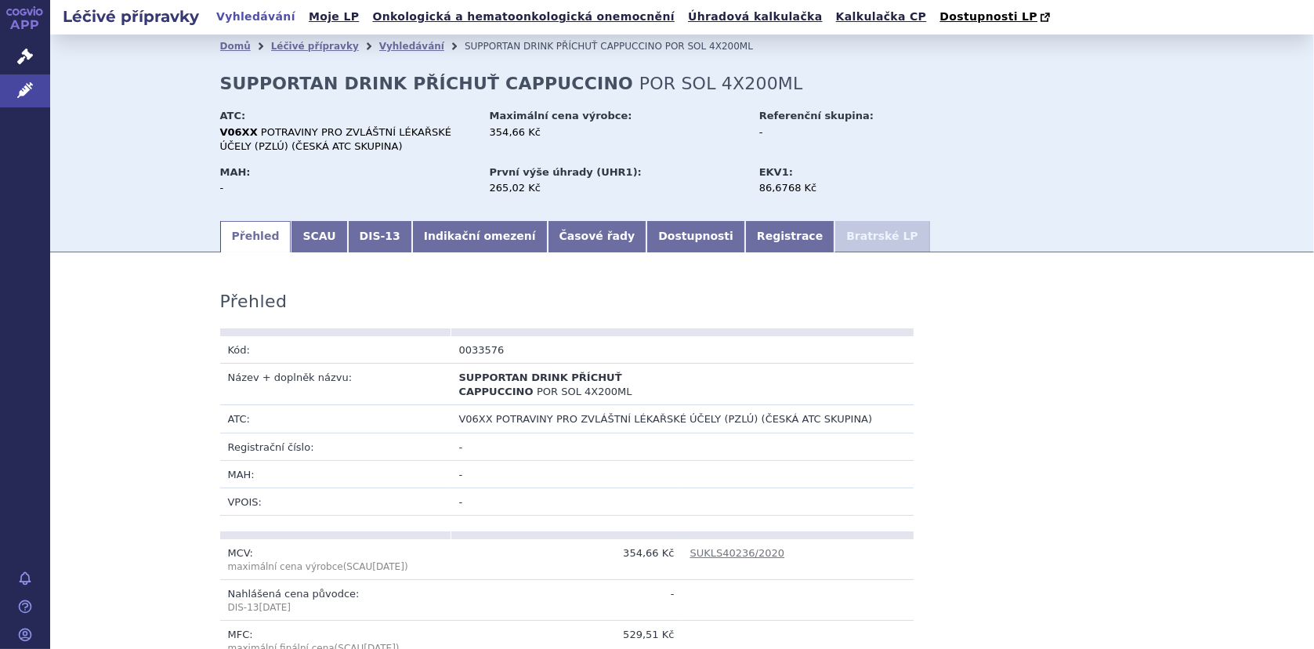
click at [745, 230] on link "Registrace" at bounding box center [789, 236] width 89 height 31
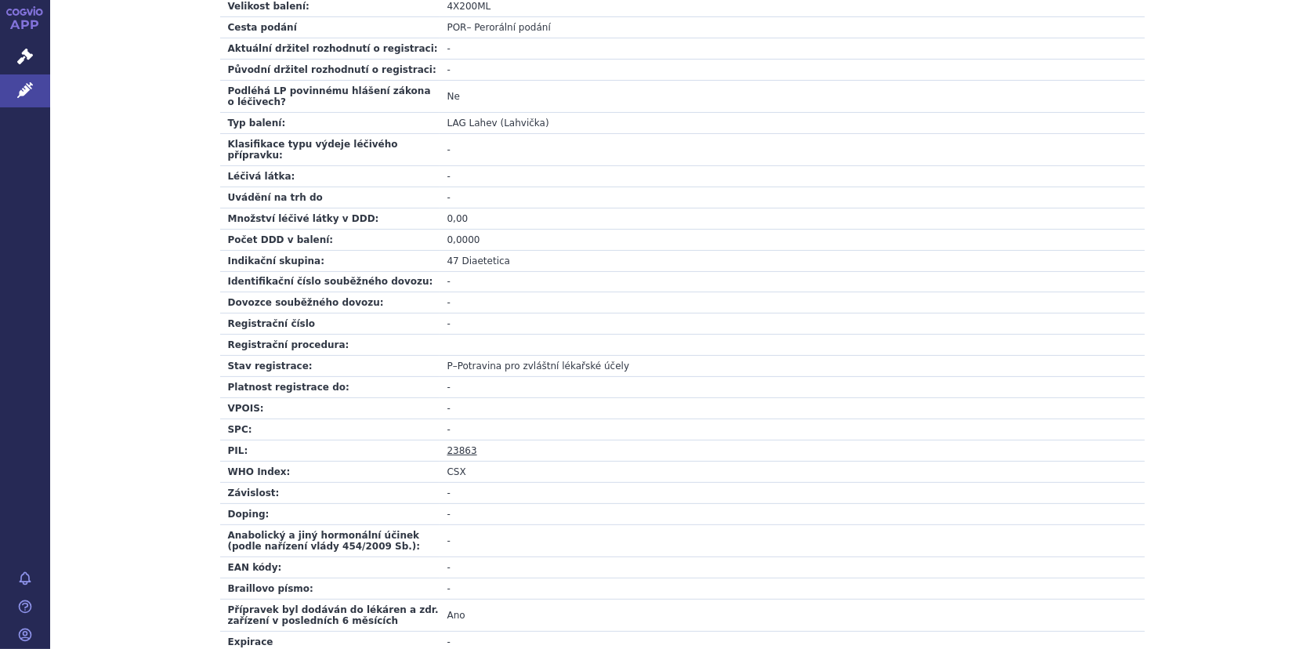
scroll to position [470, 0]
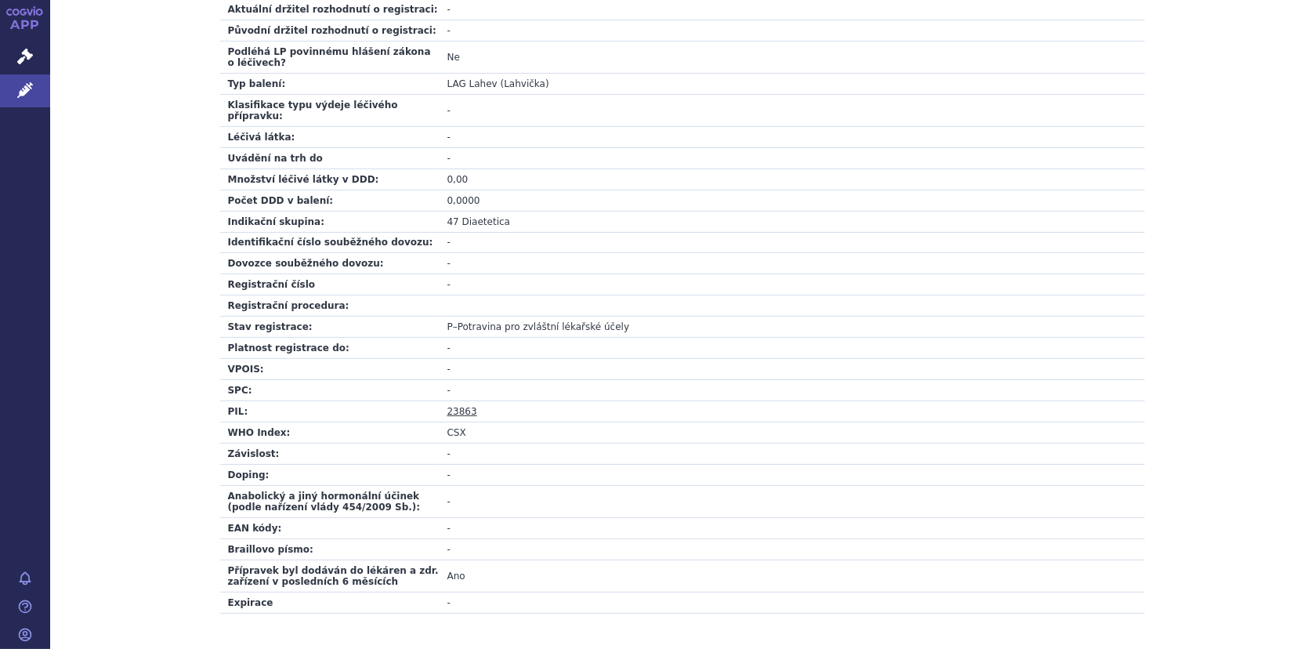
click at [450, 406] on link "23863" at bounding box center [462, 411] width 30 height 11
